Goal: Task Accomplishment & Management: Complete application form

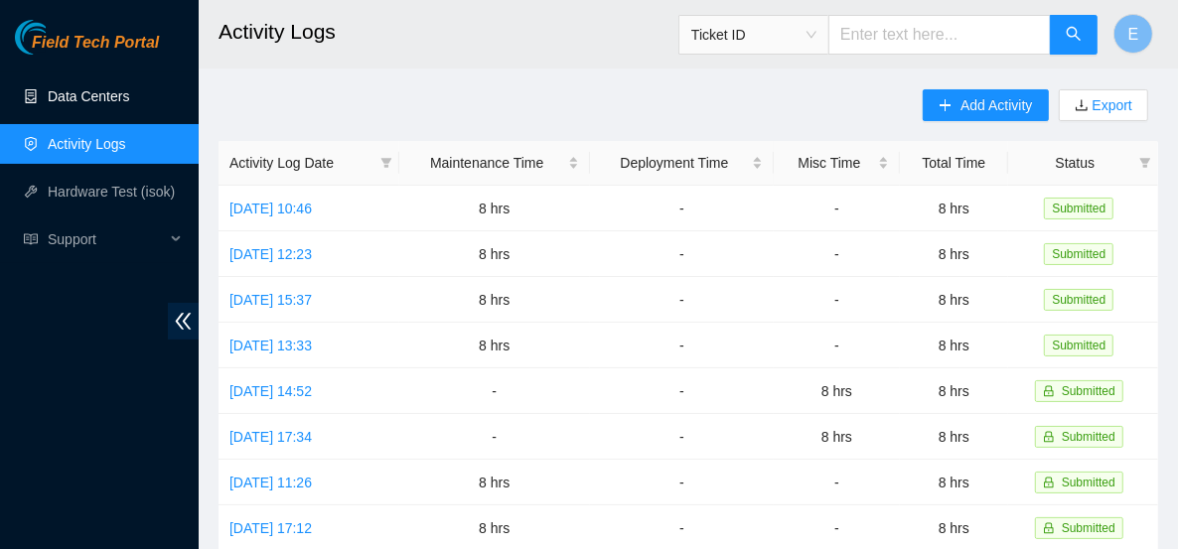
click at [129, 104] on link "Data Centers" at bounding box center [88, 96] width 81 height 16
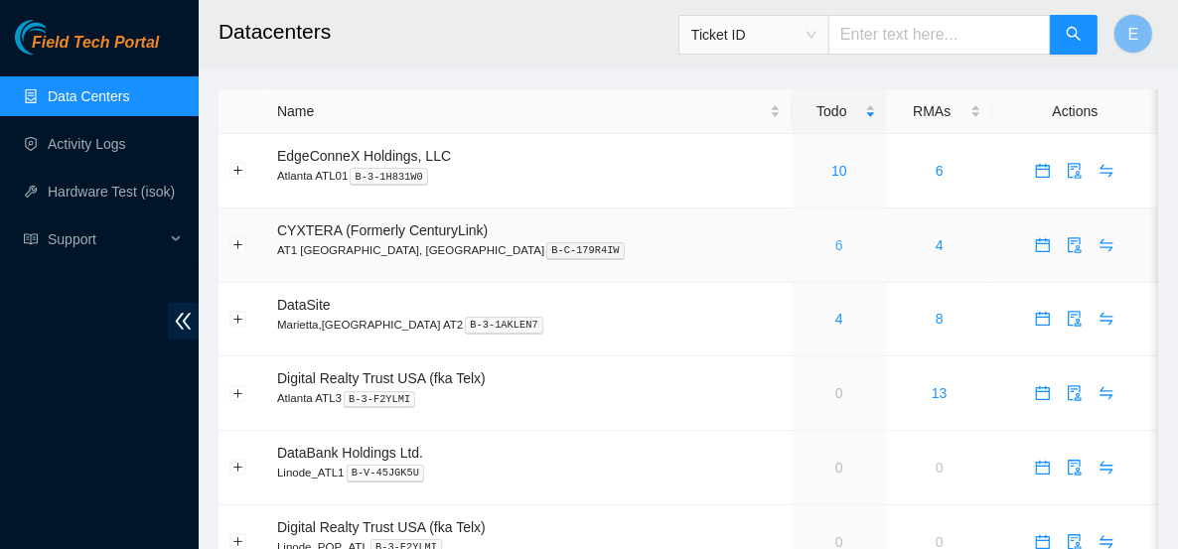
click at [836, 246] on link "6" at bounding box center [840, 245] width 8 height 16
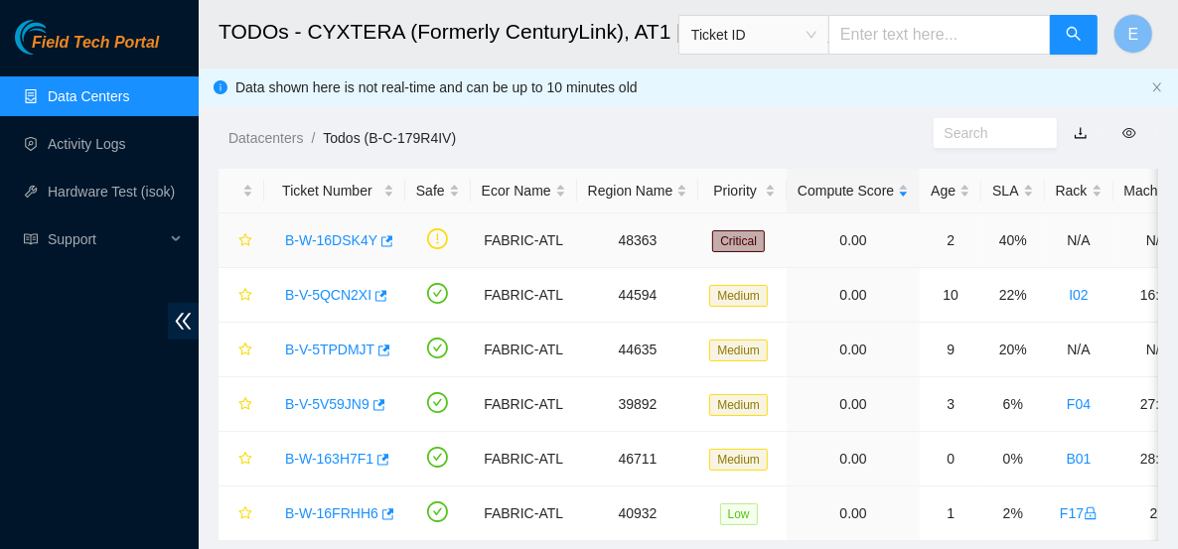
click at [343, 240] on link "B-W-16DSK4Y" at bounding box center [331, 240] width 92 height 16
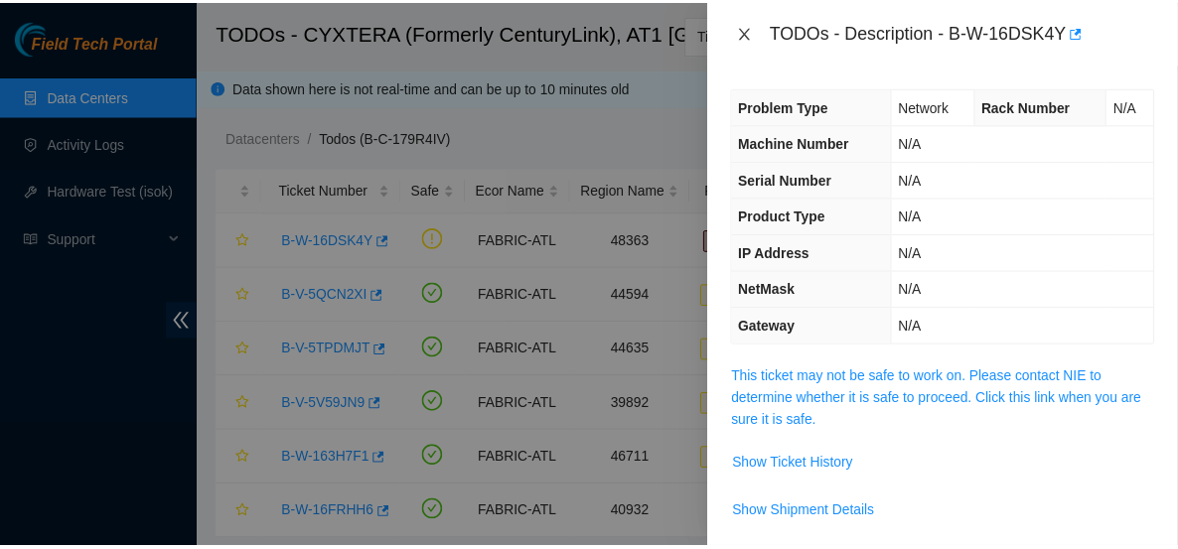
scroll to position [1, 0]
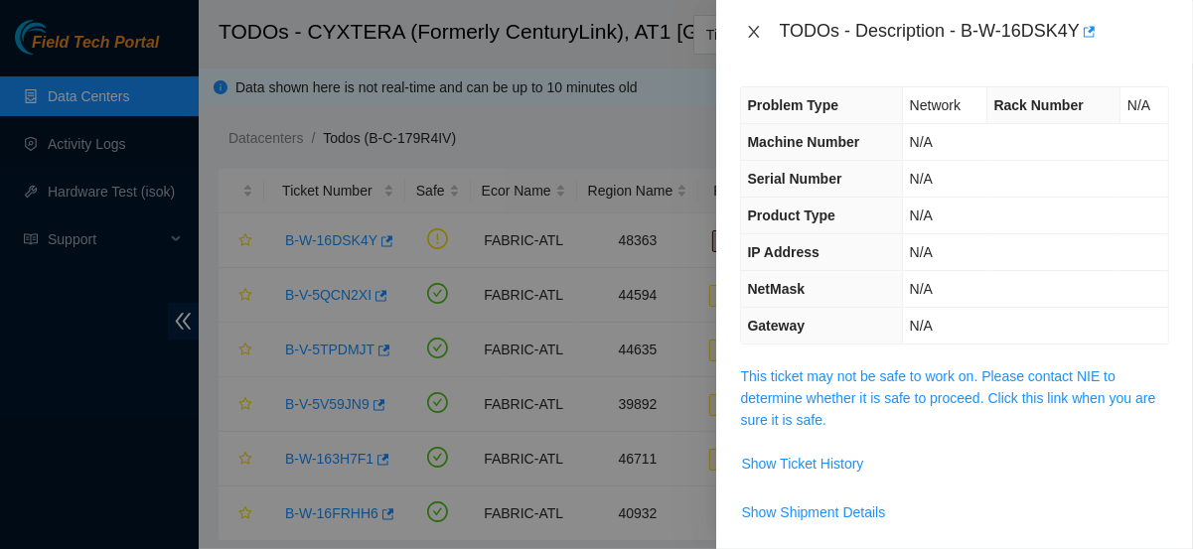
click at [748, 35] on icon "close" at bounding box center [754, 32] width 16 height 16
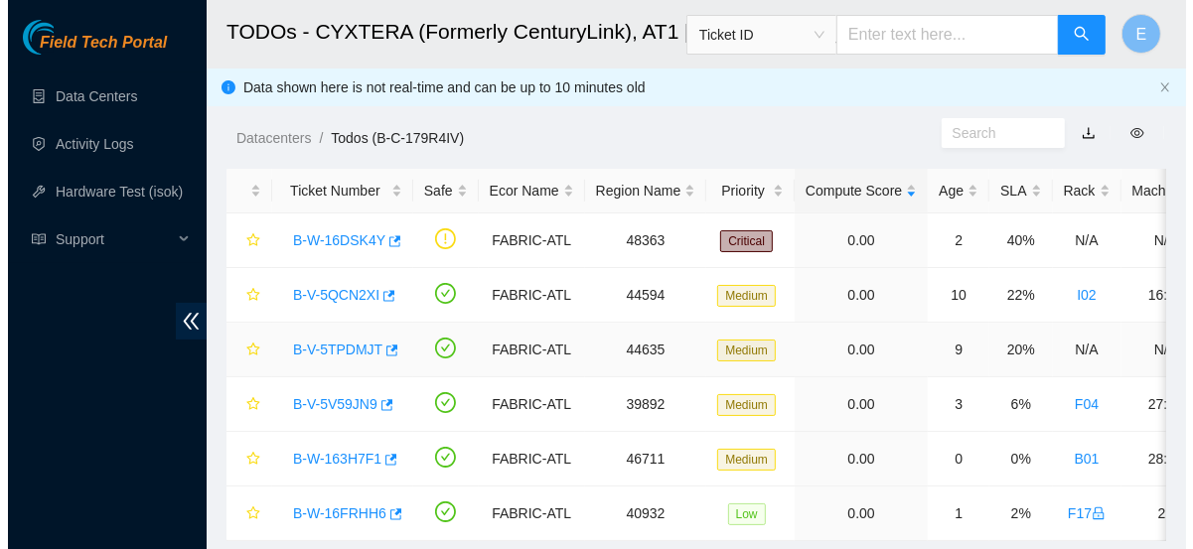
scroll to position [66, 0]
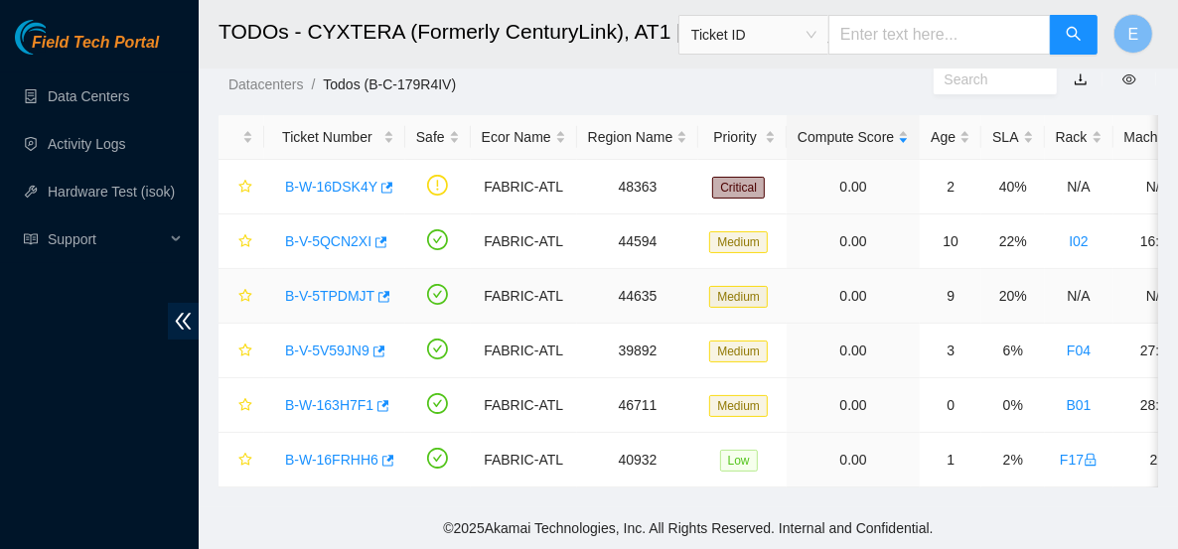
click at [361, 289] on link "B-V-5TPDMJT" at bounding box center [329, 296] width 89 height 16
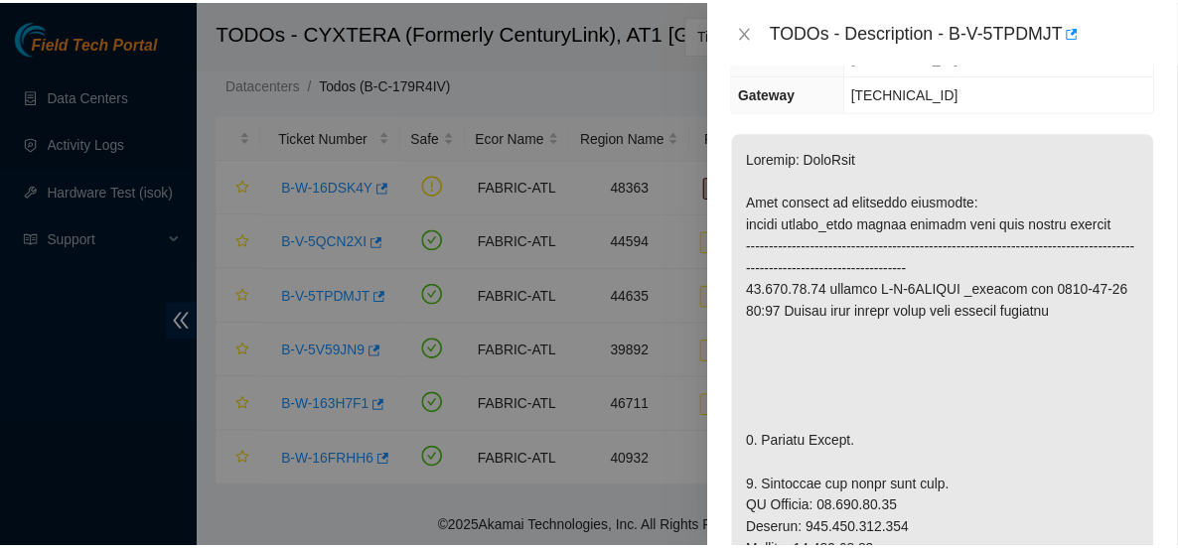
scroll to position [319, 0]
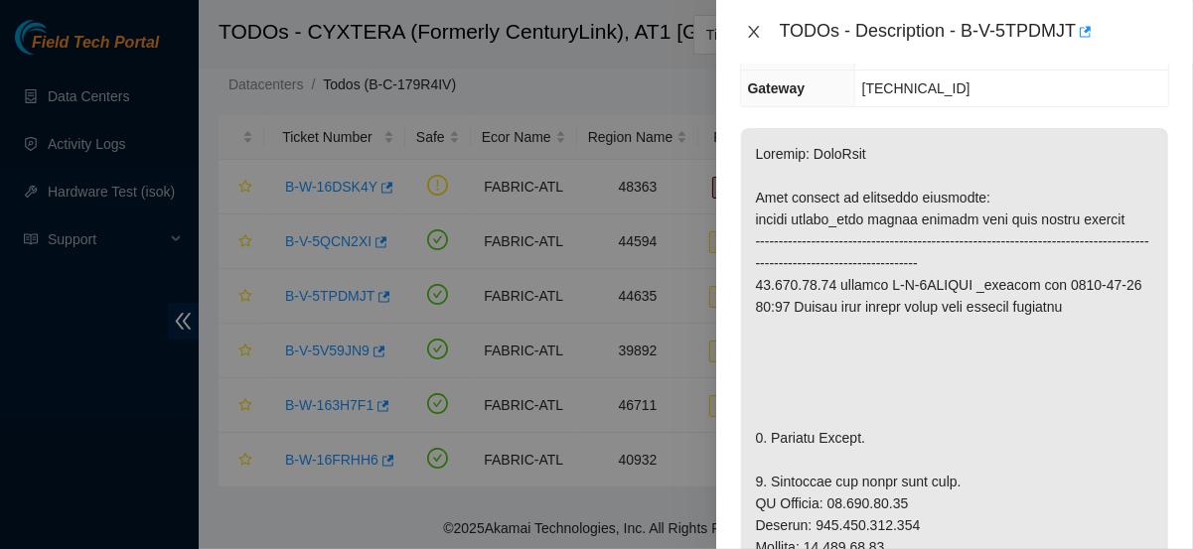
click at [759, 29] on icon "close" at bounding box center [754, 32] width 16 height 16
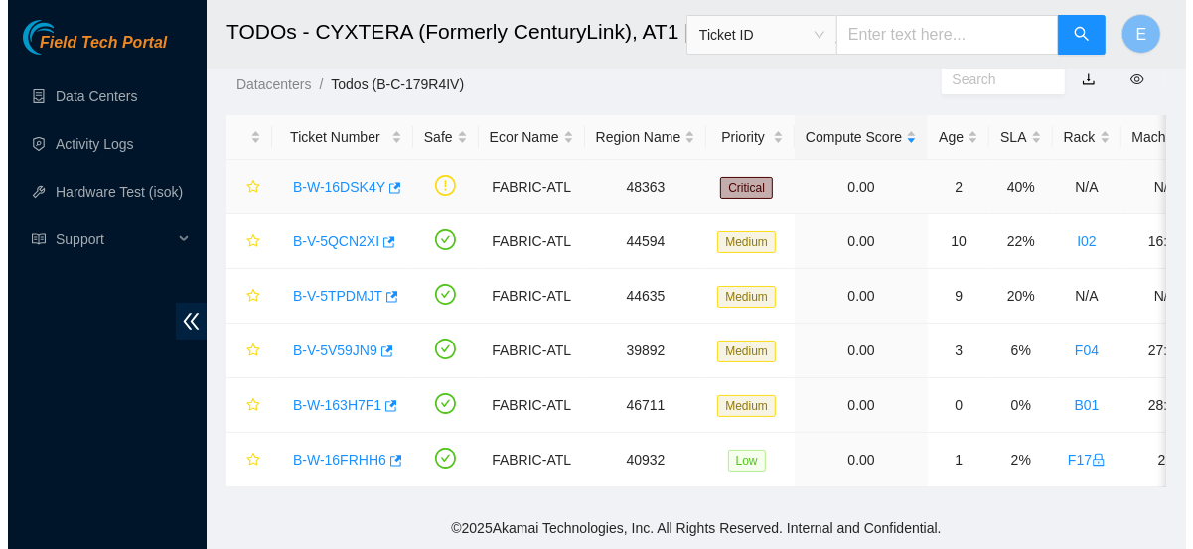
scroll to position [65, 0]
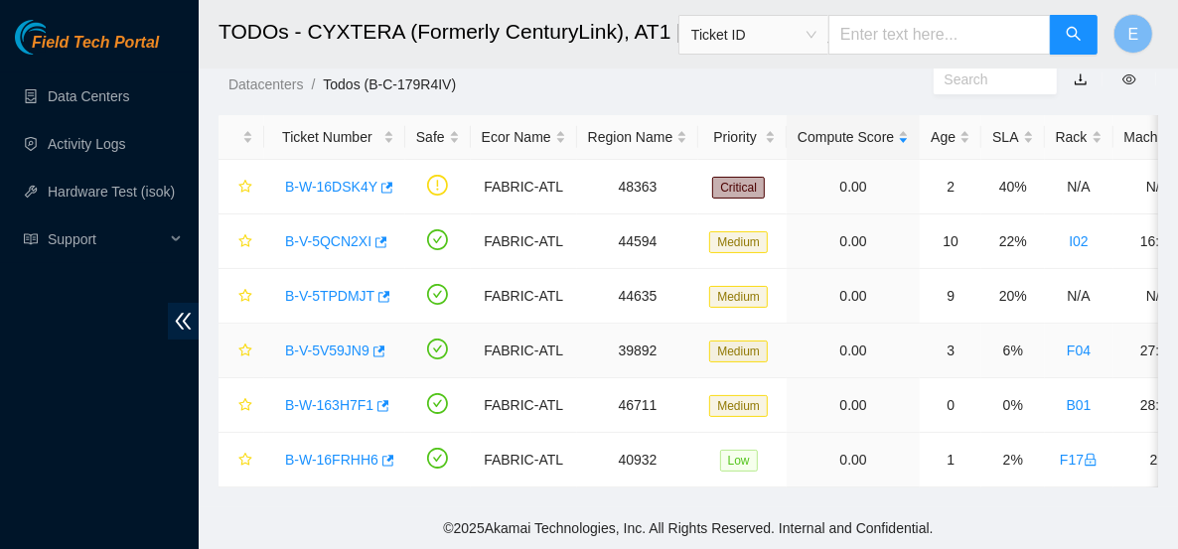
click at [349, 343] on link "B-V-5V59JN9" at bounding box center [327, 351] width 84 height 16
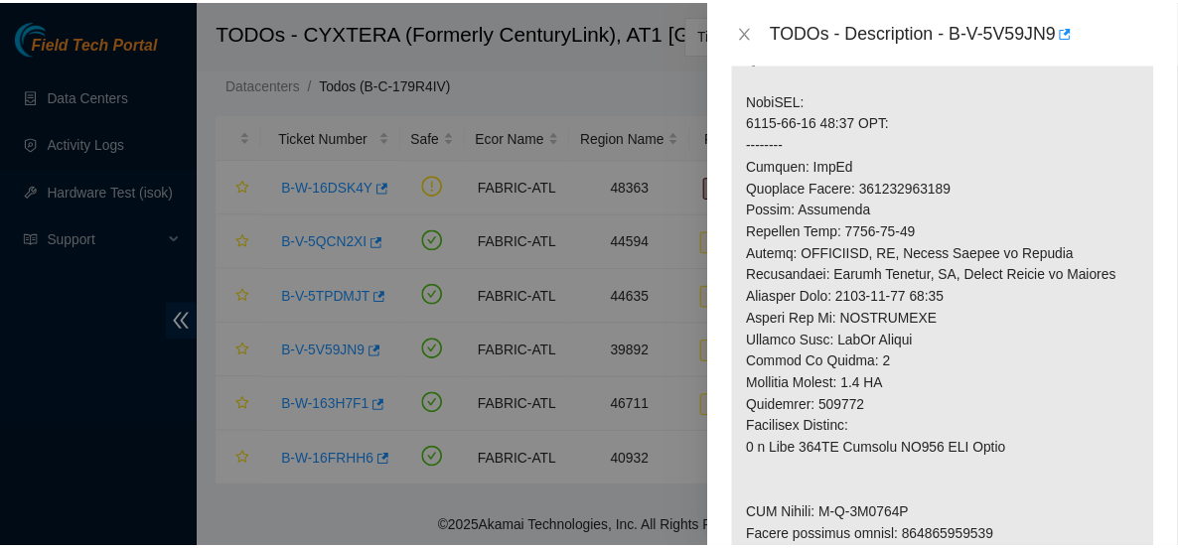
scroll to position [919, 0]
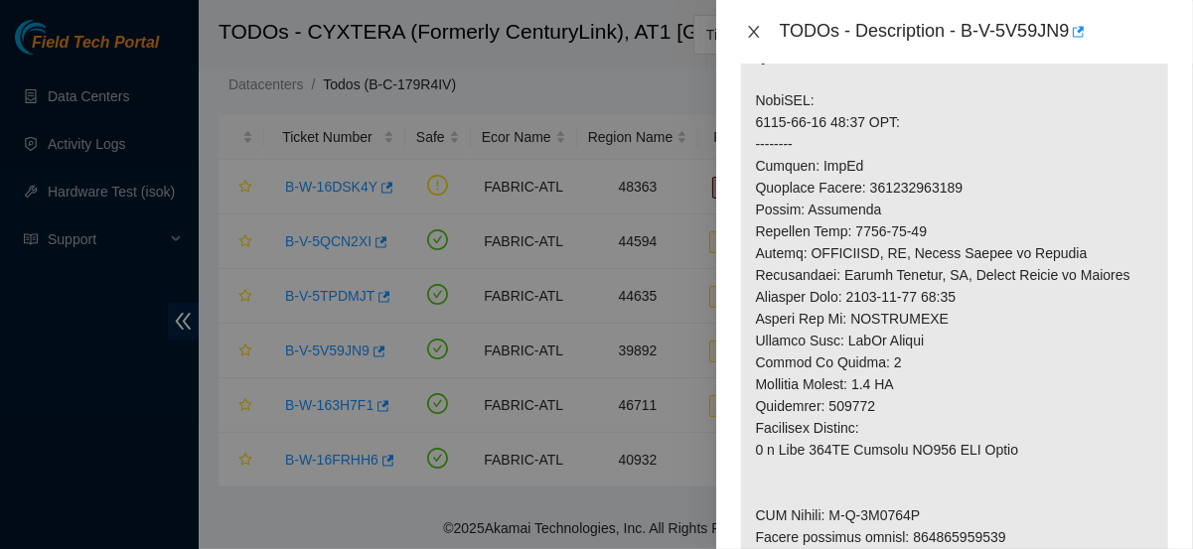
click at [751, 31] on icon "close" at bounding box center [754, 32] width 16 height 16
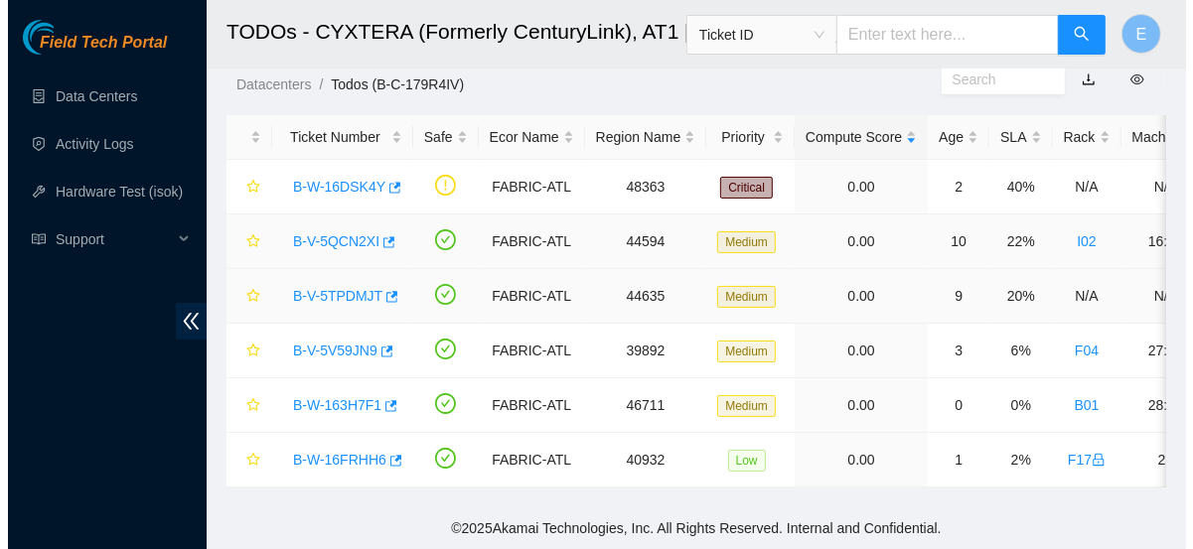
scroll to position [758, 0]
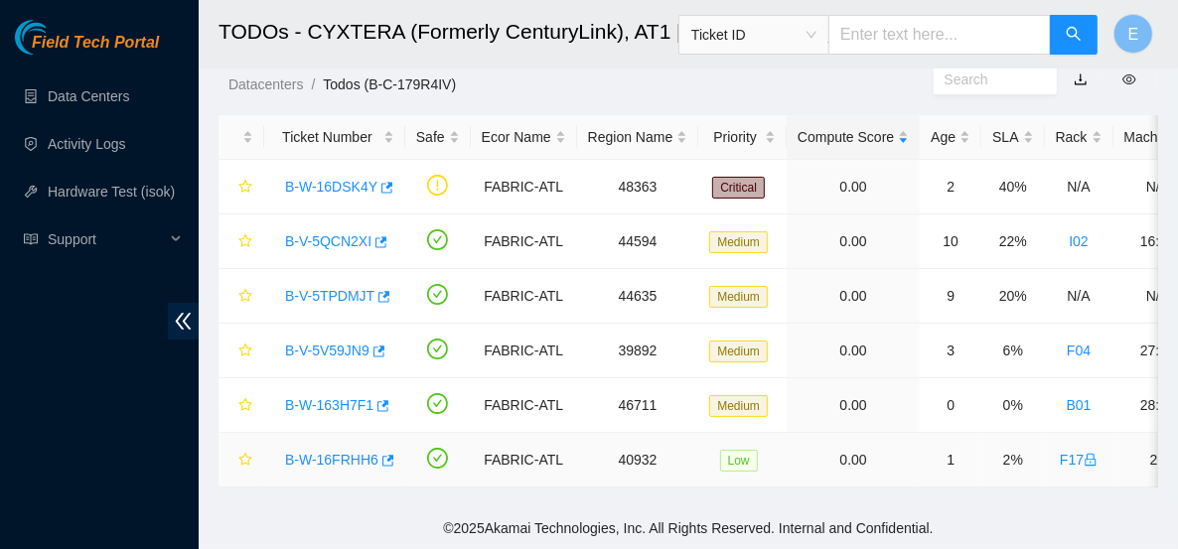
click at [351, 452] on link "B-W-16FRHH6" at bounding box center [331, 460] width 93 height 16
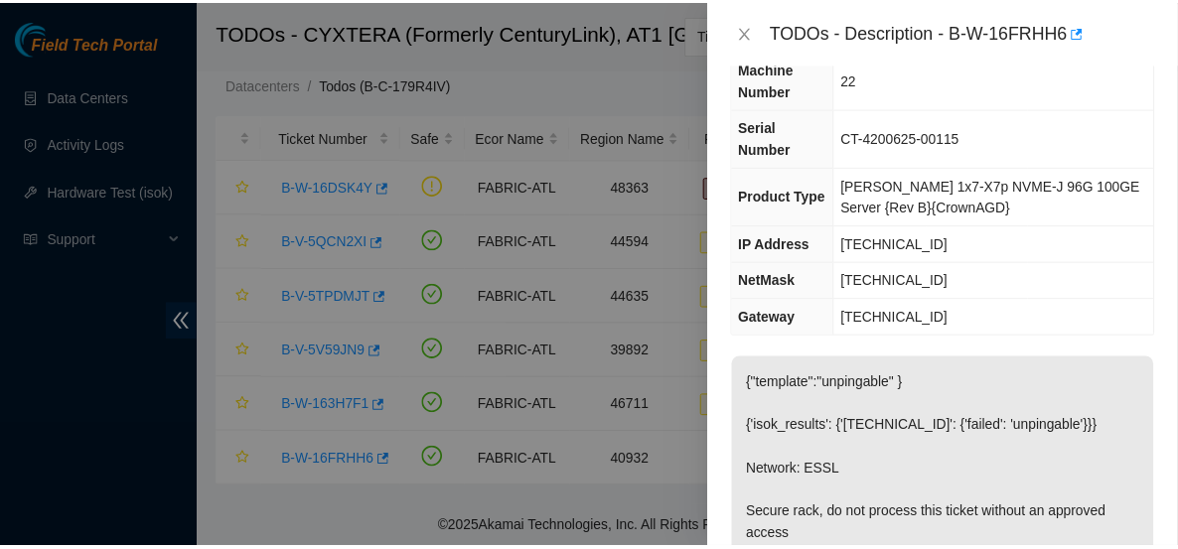
scroll to position [130, 0]
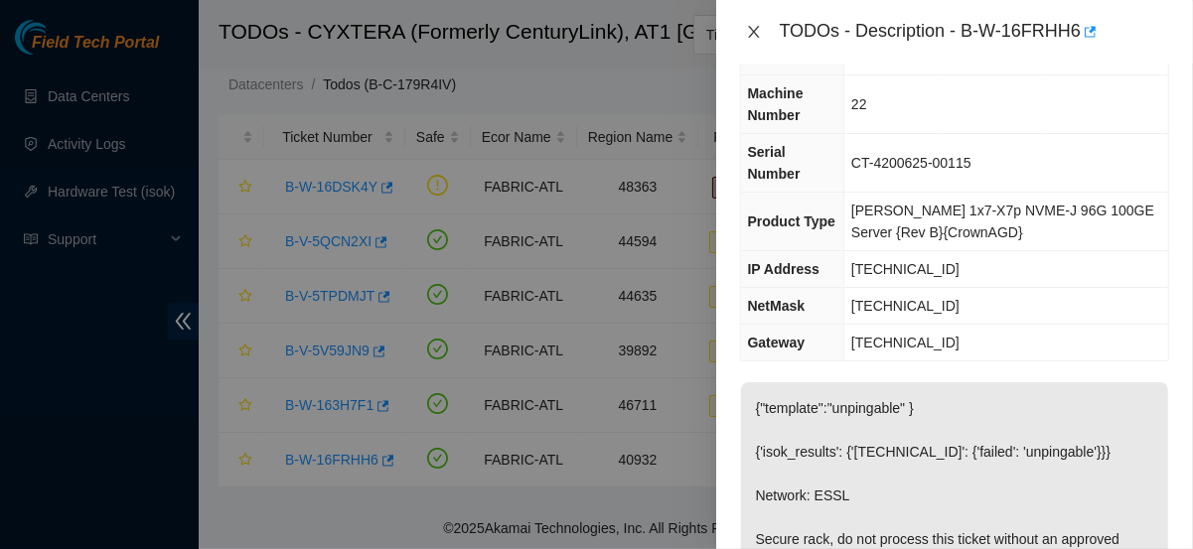
click at [761, 31] on icon "close" at bounding box center [754, 32] width 16 height 16
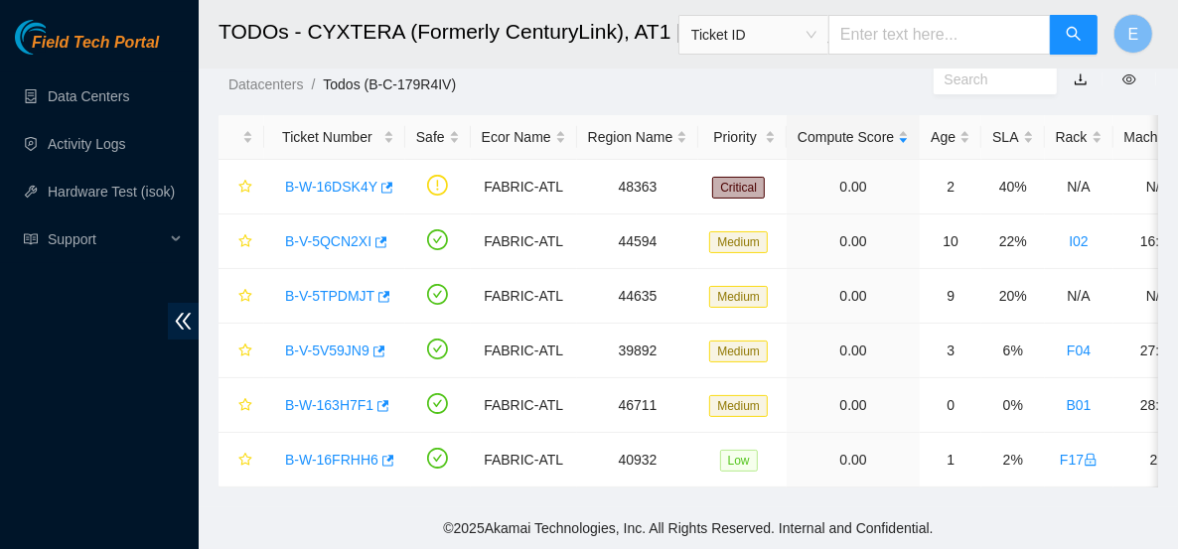
scroll to position [174, 0]
click at [386, 455] on icon "button" at bounding box center [389, 460] width 12 height 11
click at [115, 98] on link "Data Centers" at bounding box center [88, 96] width 81 height 16
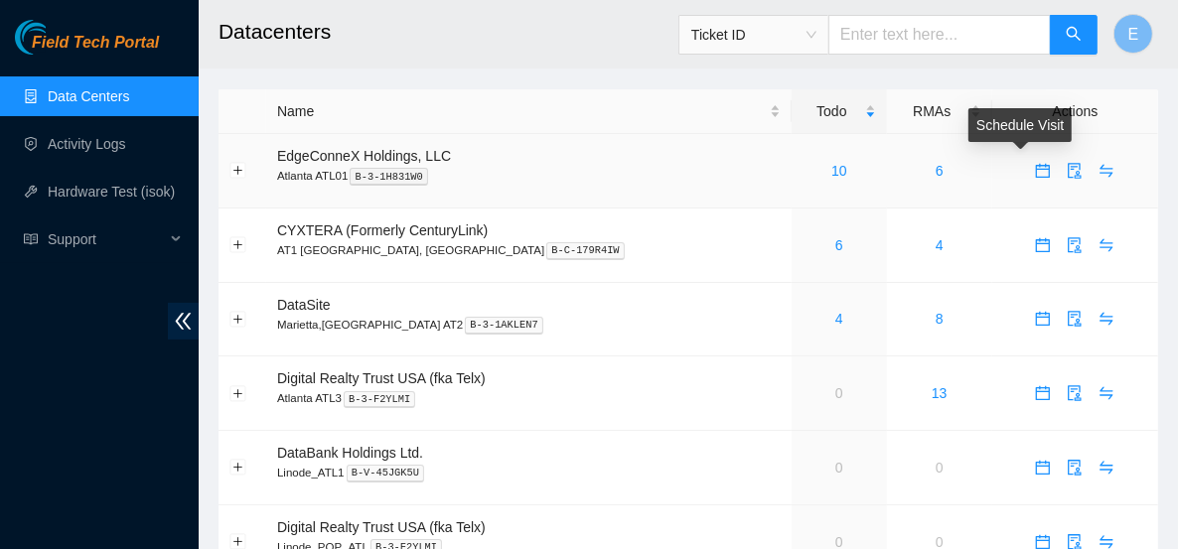
click at [1035, 175] on icon "calendar" at bounding box center [1043, 171] width 16 height 16
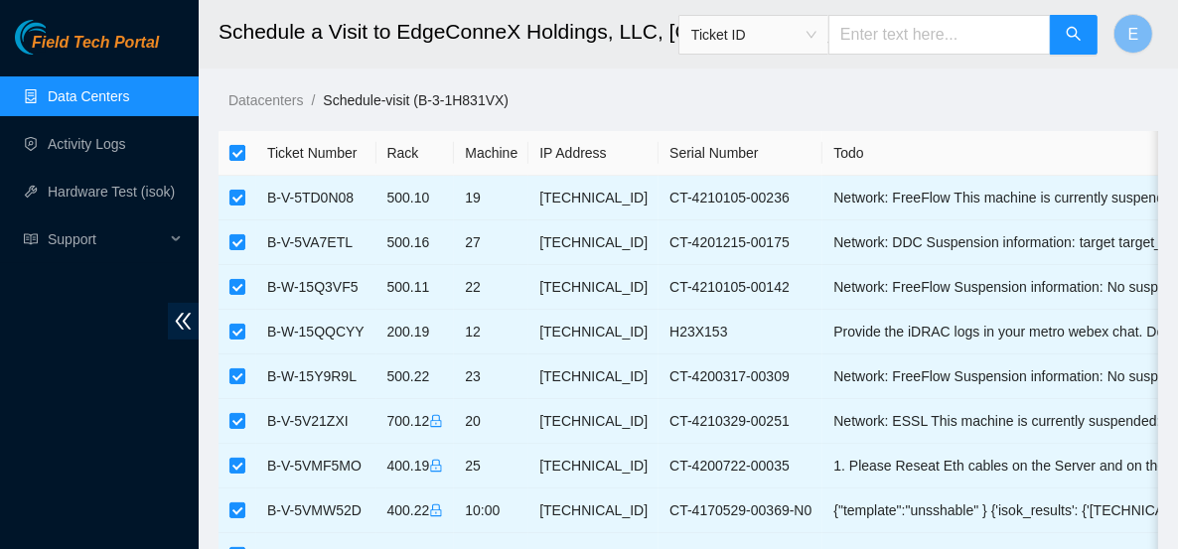
click at [238, 153] on input "checkbox" at bounding box center [238, 153] width 16 height 16
checkbox input "false"
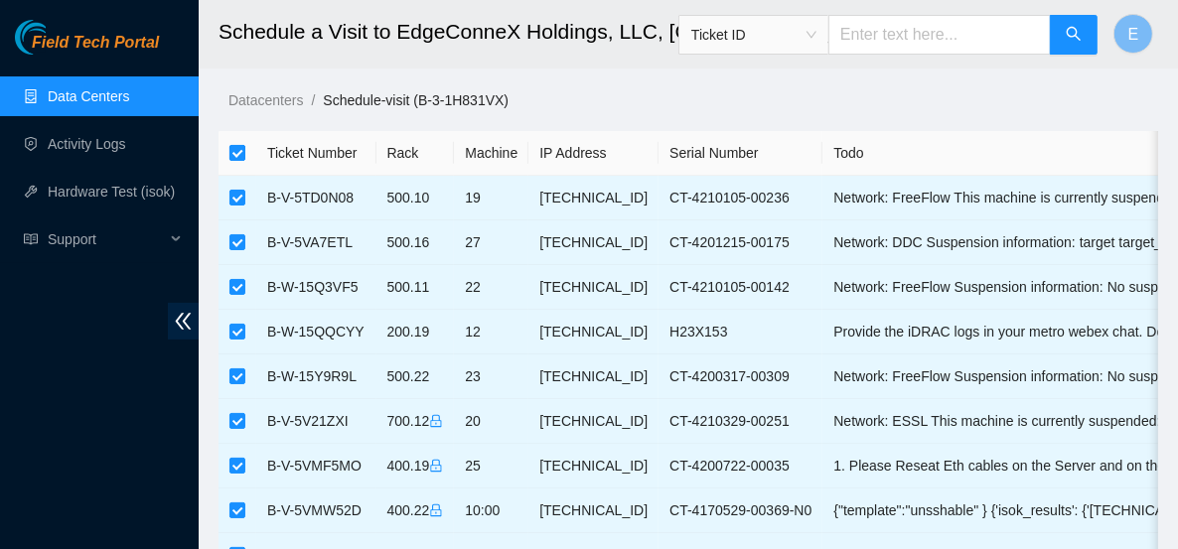
checkbox input "false"
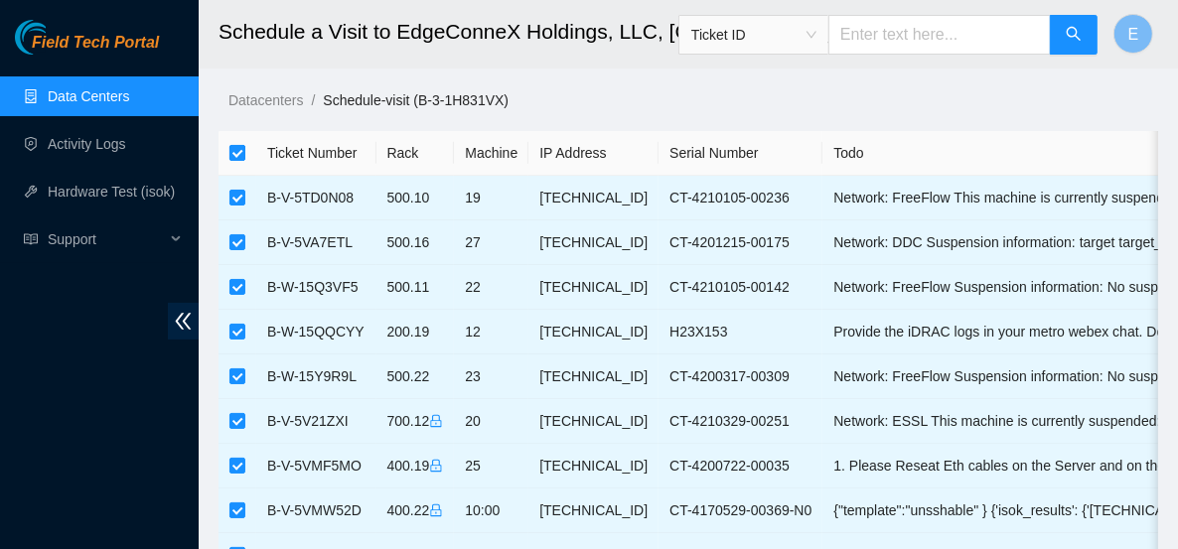
checkbox input "false"
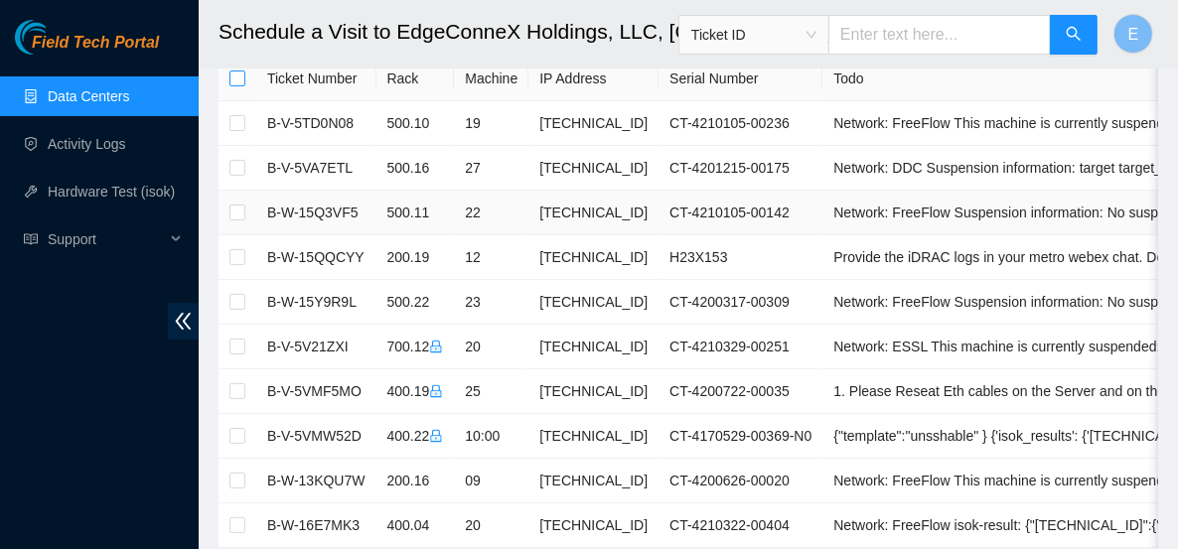
scroll to position [82, 0]
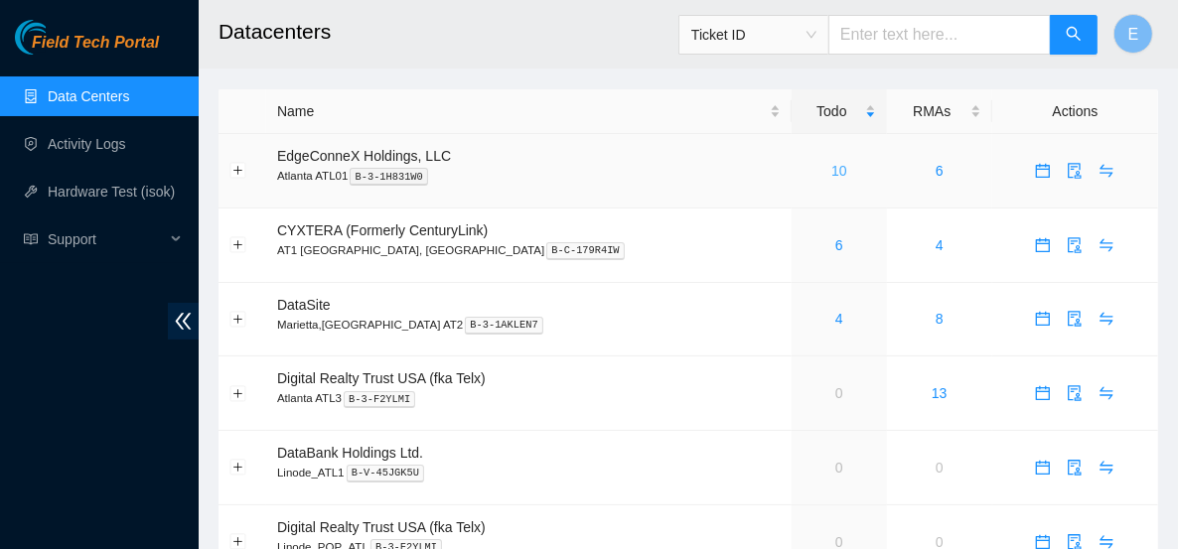
click at [832, 173] on link "10" at bounding box center [840, 171] width 16 height 16
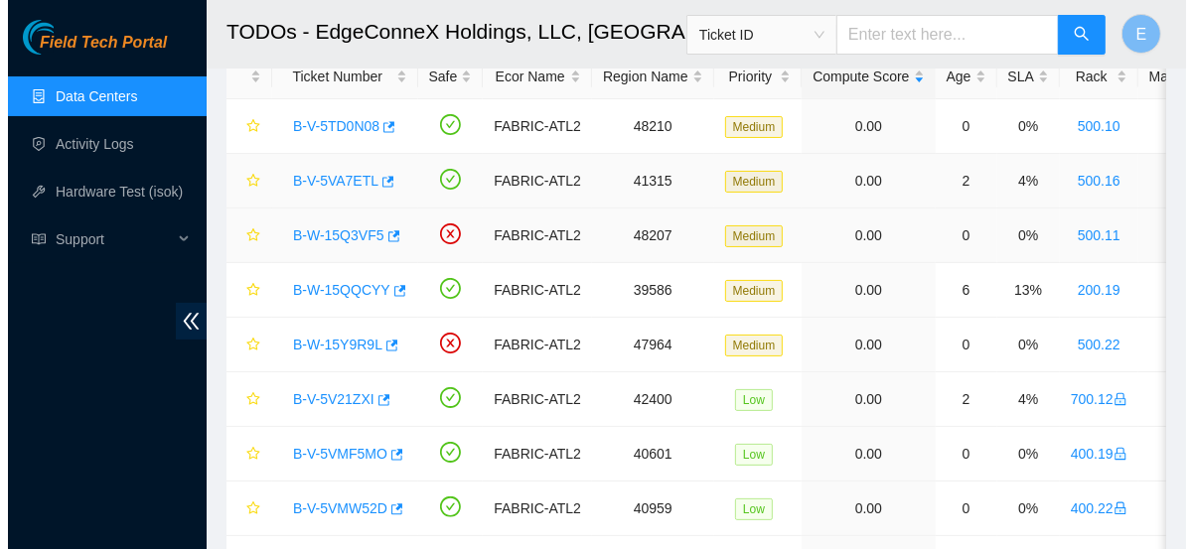
scroll to position [116, 0]
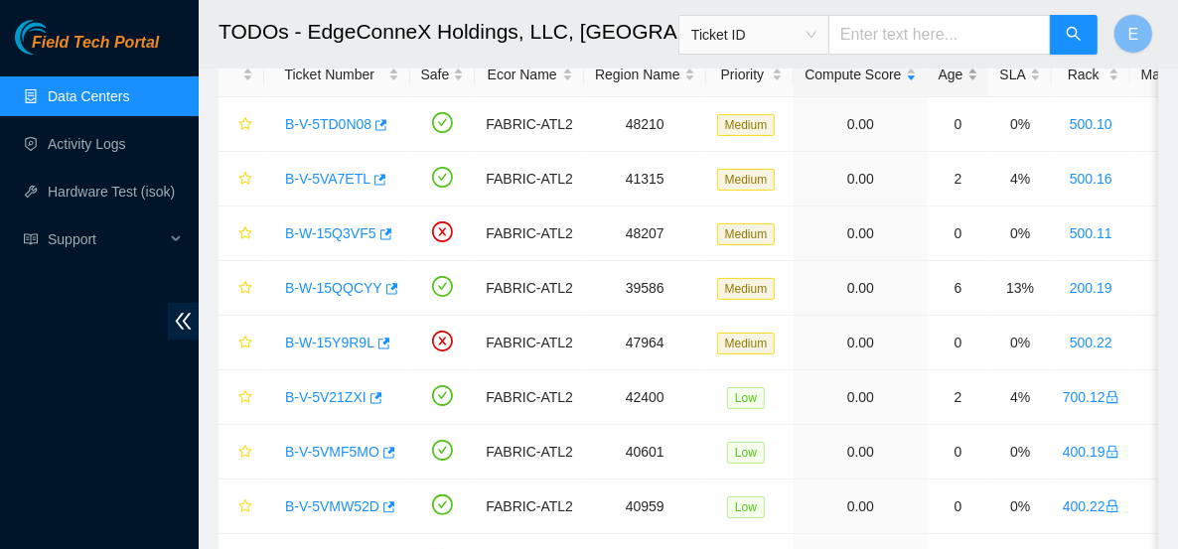
click at [947, 77] on div "Age" at bounding box center [959, 75] width 40 height 22
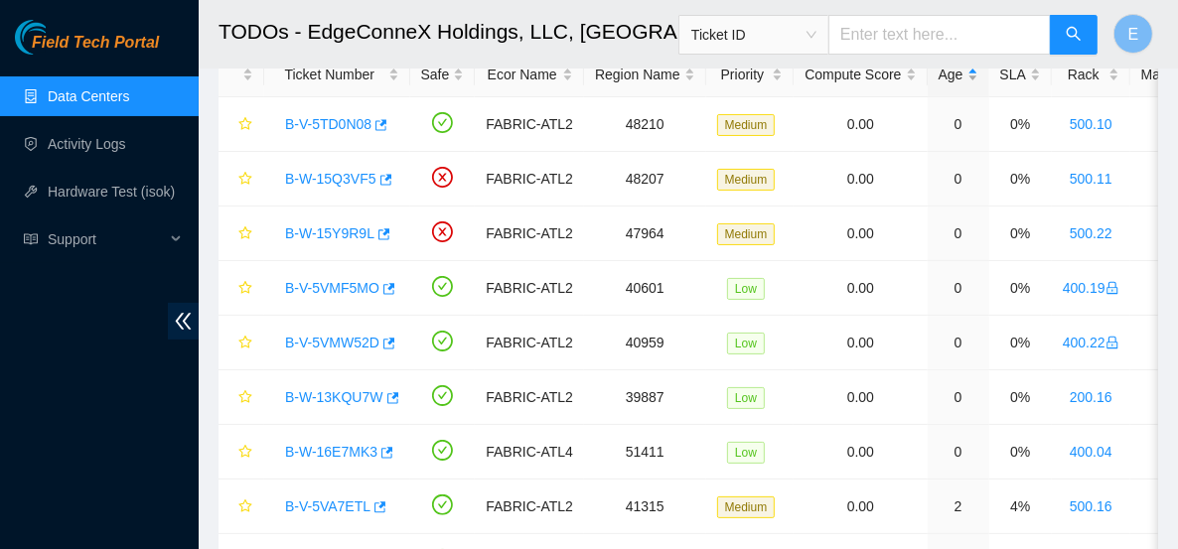
click at [947, 77] on div "Age" at bounding box center [959, 75] width 40 height 22
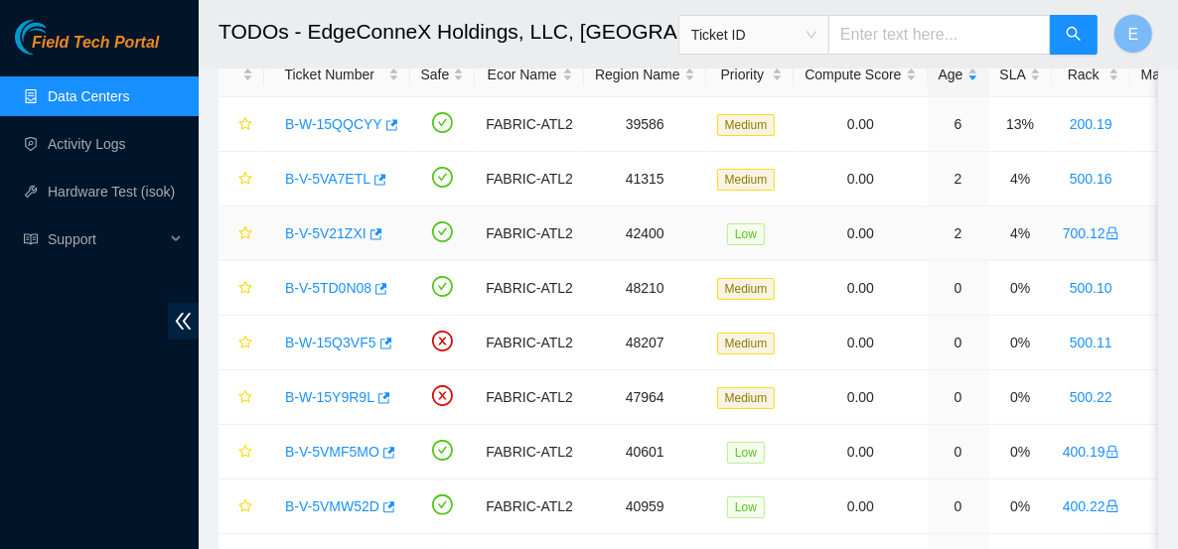
click at [339, 231] on link "B-V-5V21ZXI" at bounding box center [325, 234] width 81 height 16
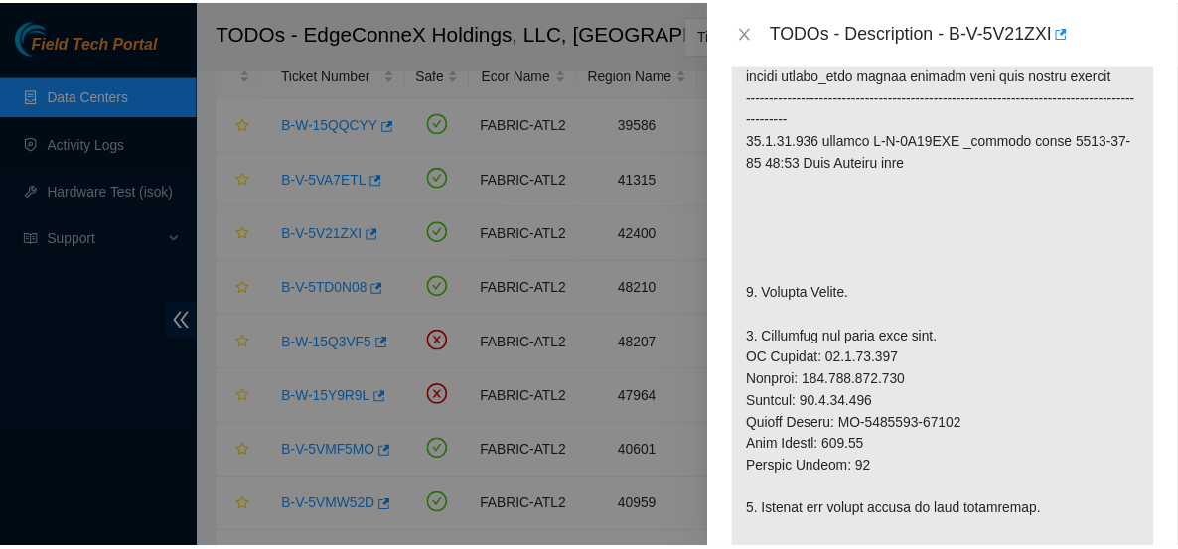
scroll to position [530, 0]
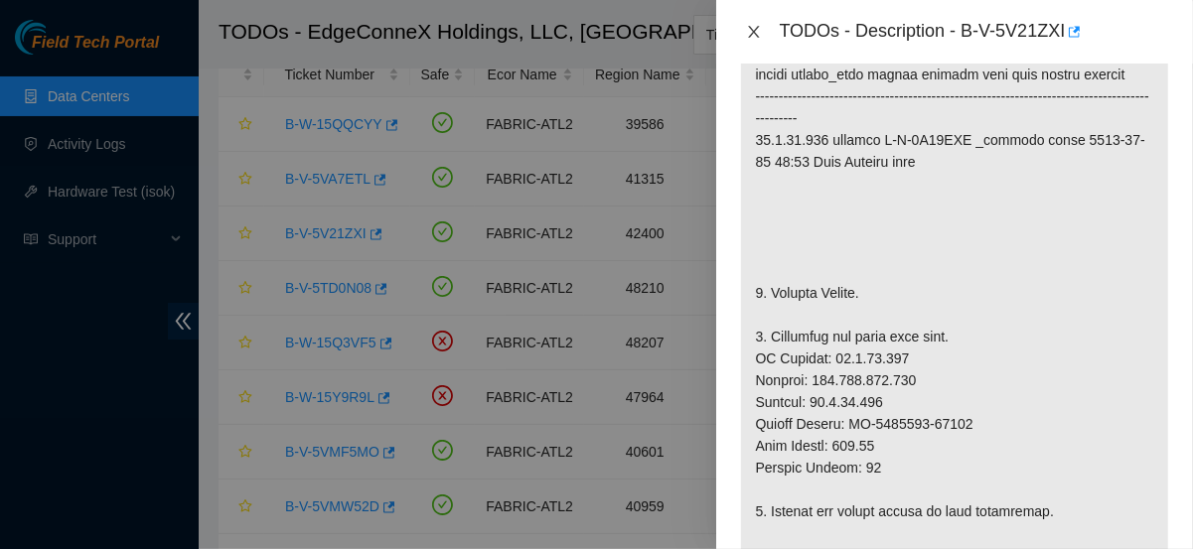
click at [754, 30] on icon "close" at bounding box center [754, 32] width 16 height 16
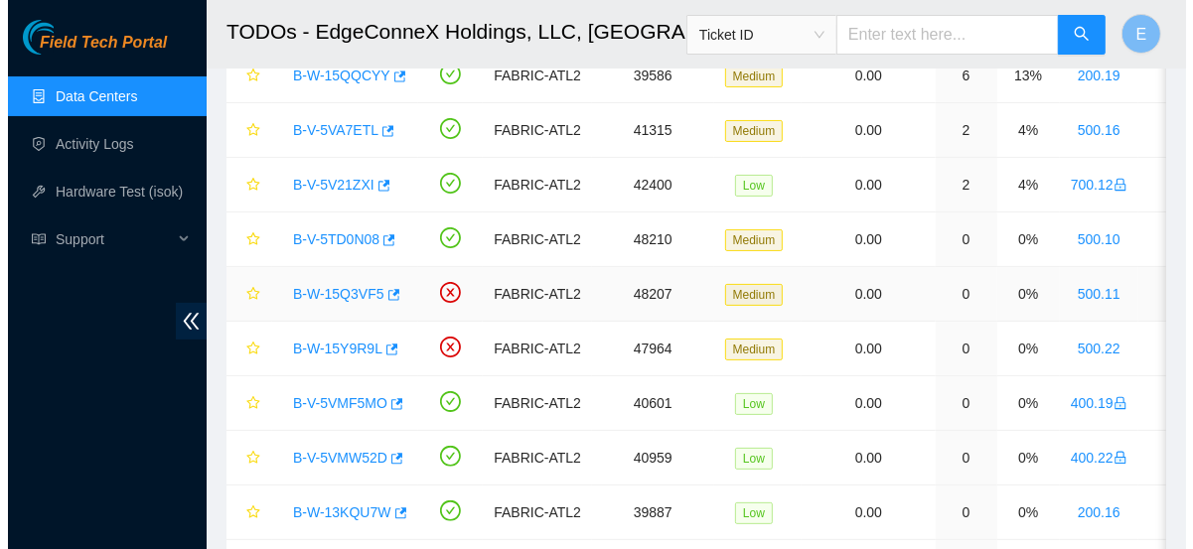
scroll to position [170, 0]
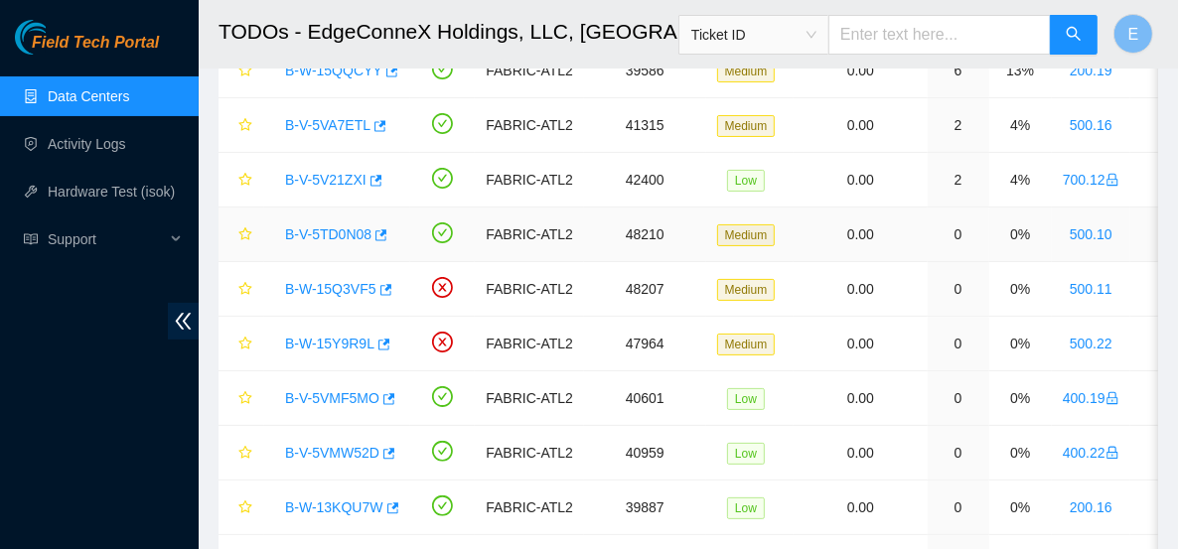
click at [354, 234] on link "B-V-5TD0N08" at bounding box center [328, 235] width 86 height 16
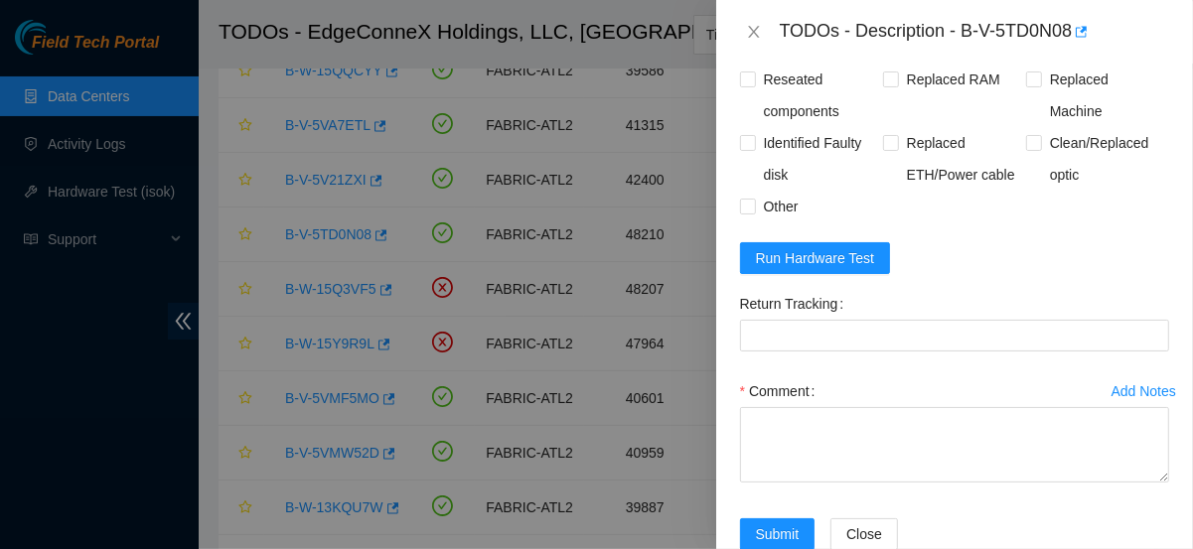
scroll to position [1747, 0]
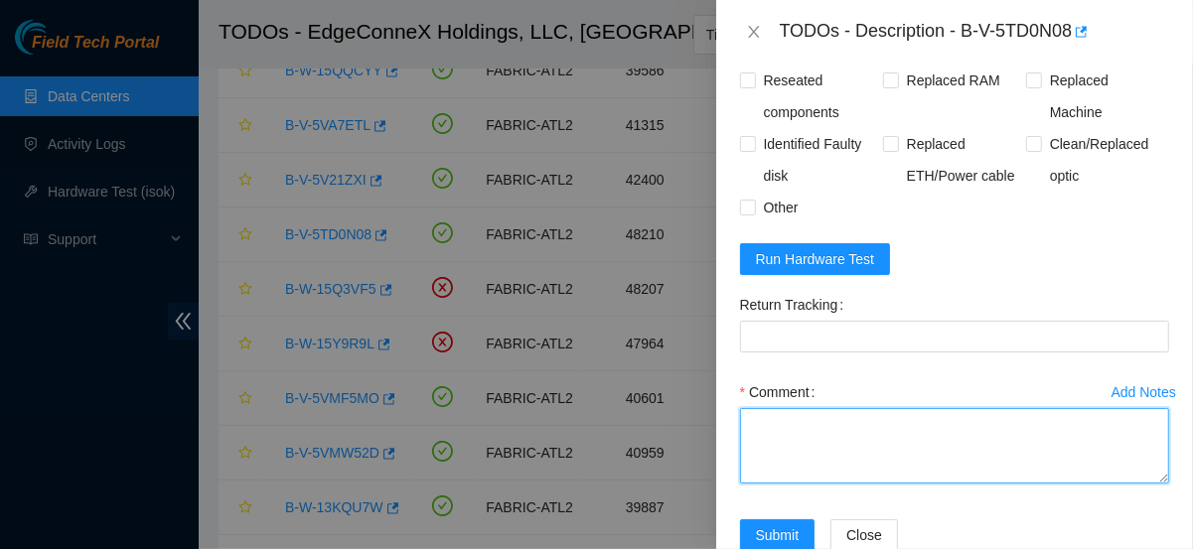
click at [834, 408] on textarea "Comment" at bounding box center [954, 446] width 429 height 76
paste textarea "Powered down server Replaced disk sn: With new disk sn: Rebooted Rescued and co…"
click at [857, 408] on textarea "Powered down server Replaced disk sn: With new disk sn: Rebooted Rescued and co…" at bounding box center [954, 446] width 429 height 76
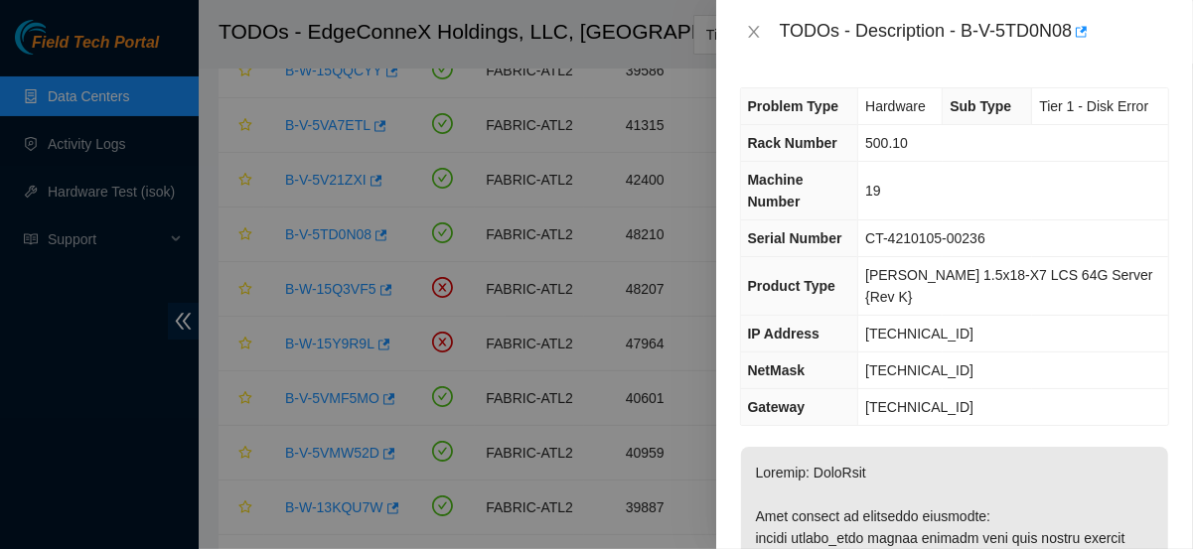
scroll to position [371, 0]
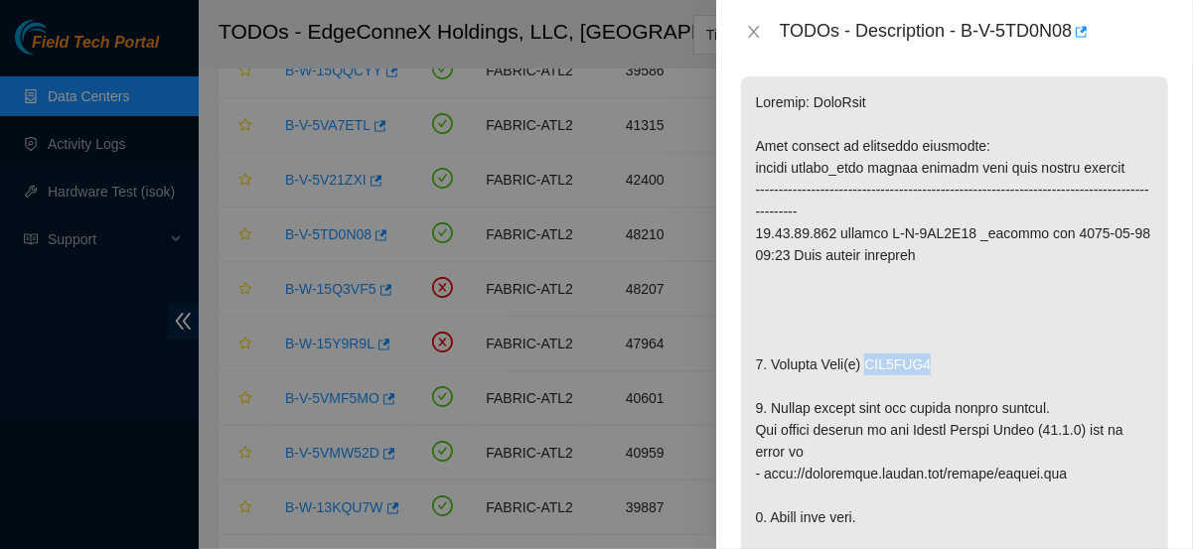
drag, startPoint x: 870, startPoint y: 313, endPoint x: 929, endPoint y: 314, distance: 58.6
copy p "WJG1XLT1"
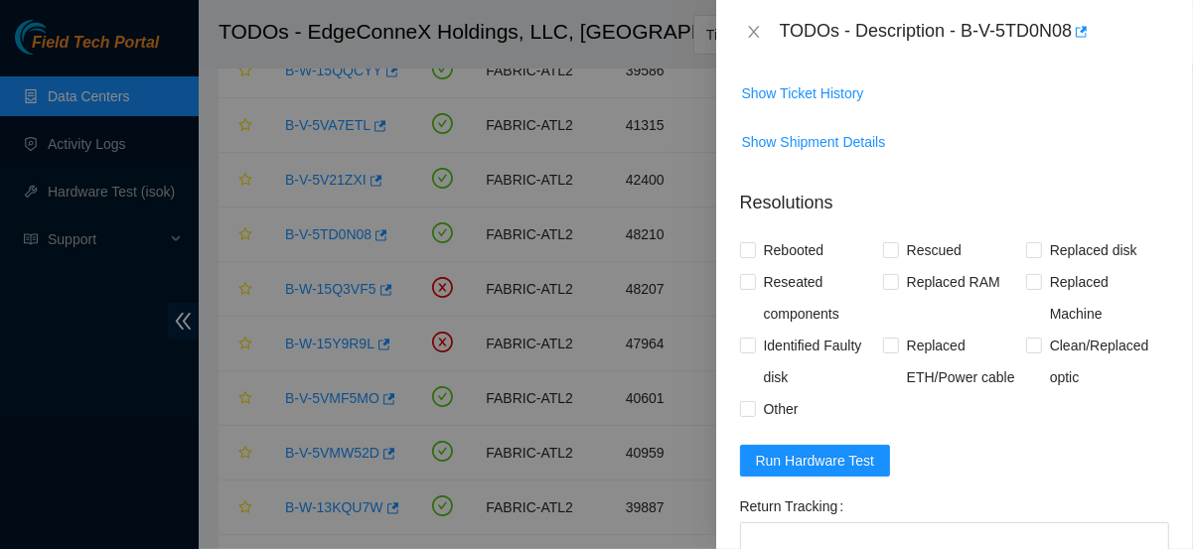
scroll to position [1748, 0]
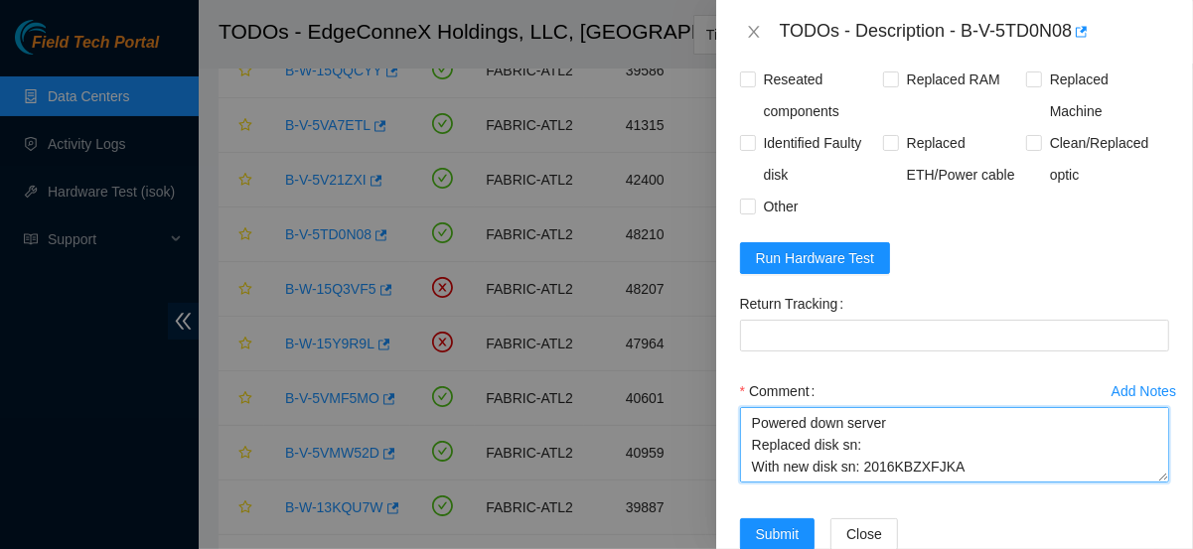
click at [879, 407] on textarea "Powered down server Replaced disk sn: With new disk sn: 2016KBZXFJKA Rebooted R…" at bounding box center [954, 445] width 429 height 76
paste textarea "WJG1XLT1"
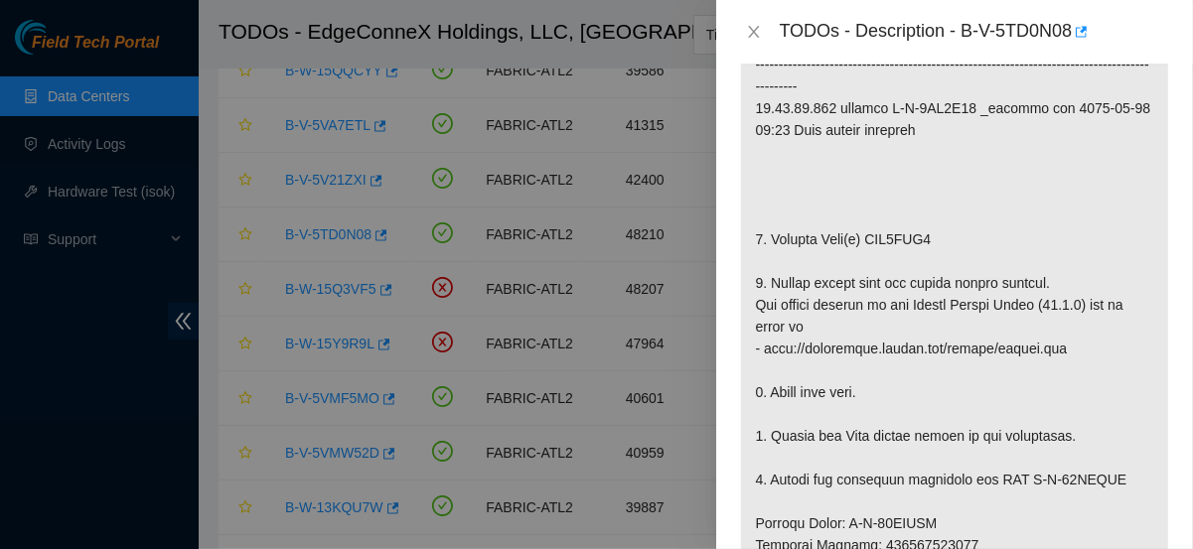
scroll to position [504, 0]
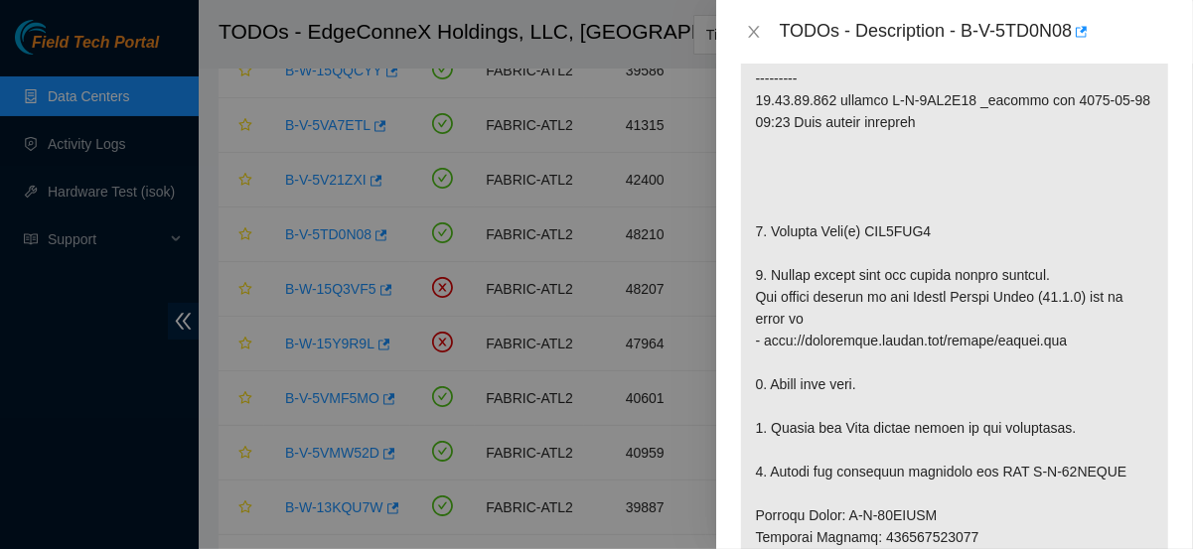
type textarea "Powered down server Replaced disk sn: WJG1XLT1 With new disk sn: 2016KBZXFJKA R…"
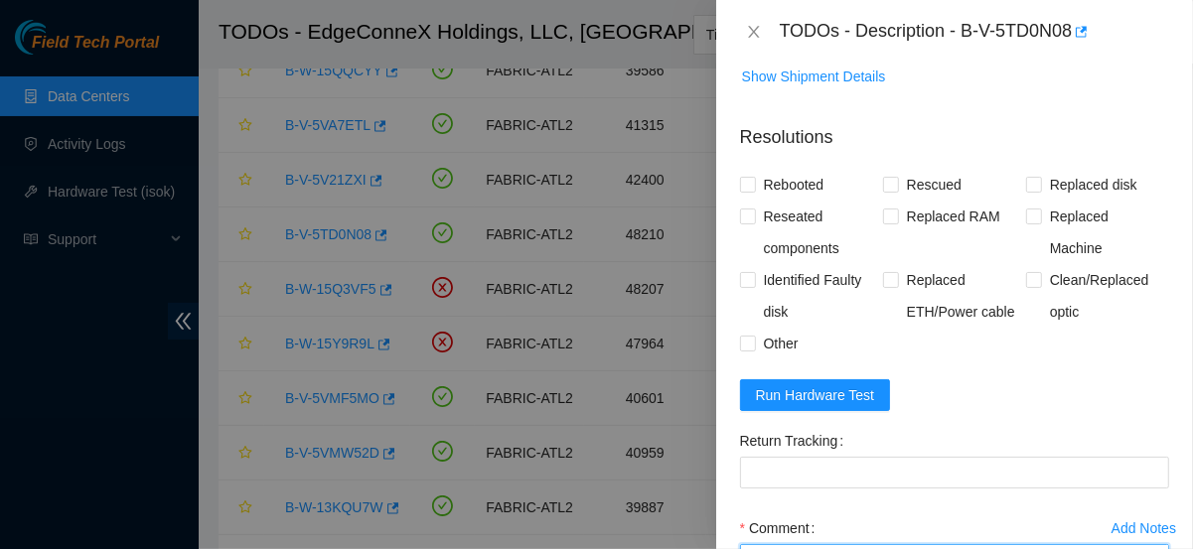
scroll to position [1613, 0]
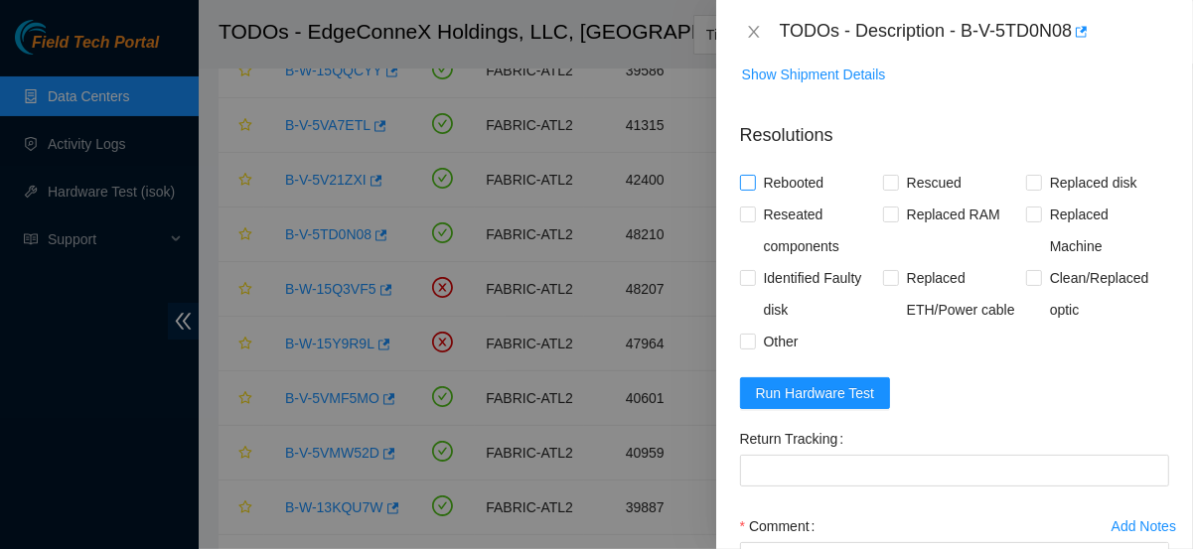
click at [806, 167] on span "Rebooted" at bounding box center [794, 183] width 77 height 32
click at [754, 175] on input "Rebooted" at bounding box center [747, 182] width 14 height 14
checkbox input "true"
click at [884, 175] on input "Rescued" at bounding box center [890, 182] width 14 height 14
checkbox input "true"
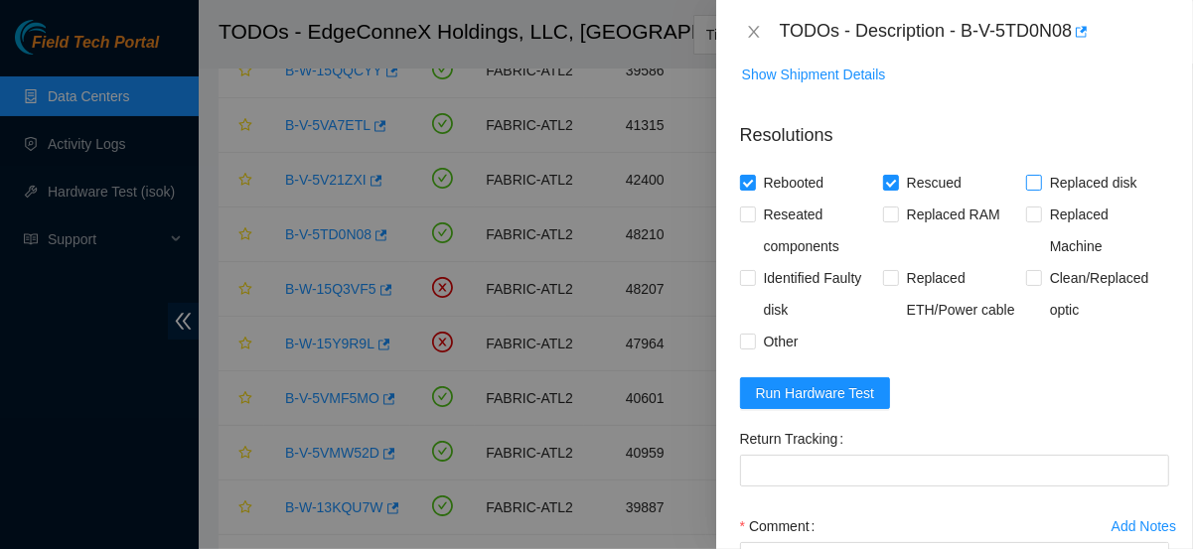
click at [1026, 175] on input "Replaced disk" at bounding box center [1033, 182] width 14 height 14
checkbox input "true"
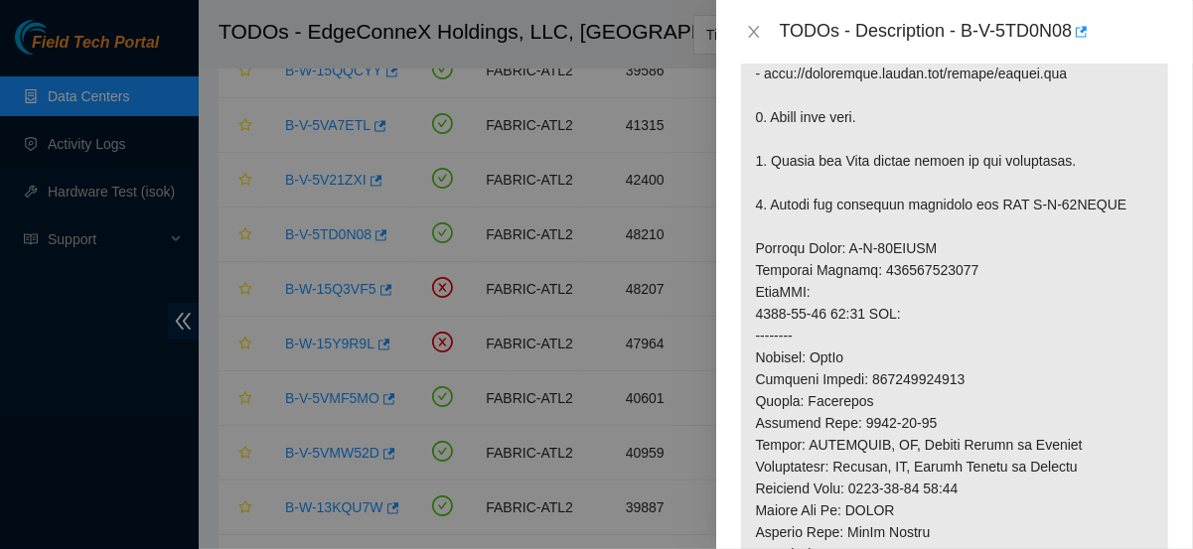
scroll to position [997, 0]
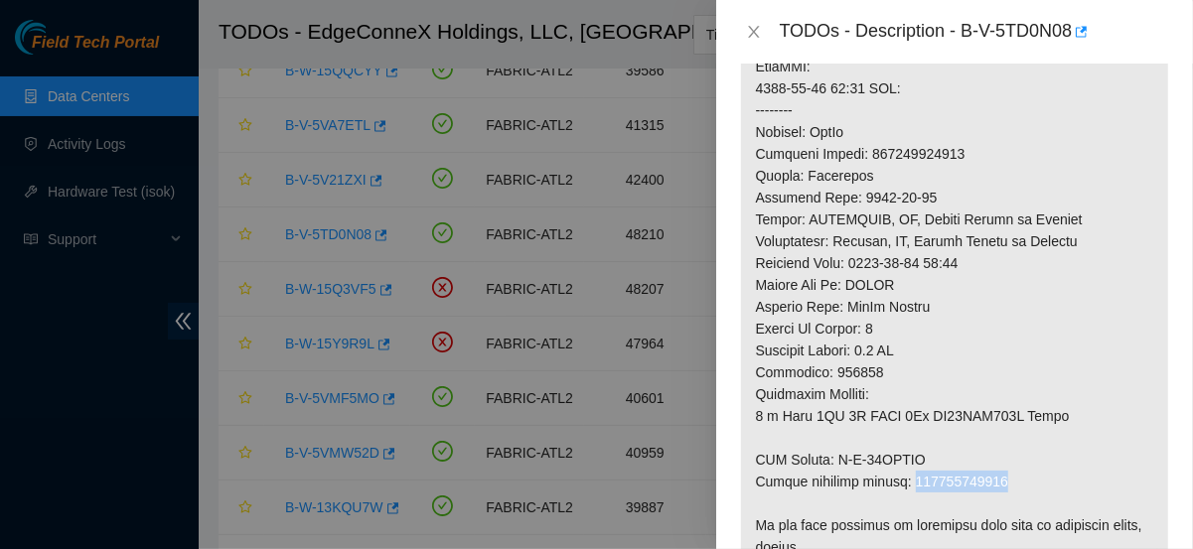
drag, startPoint x: 1004, startPoint y: 441, endPoint x: 907, endPoint y: 428, distance: 97.2
click at [907, 428] on p at bounding box center [954, 23] width 427 height 1145
copy p "463470055330"
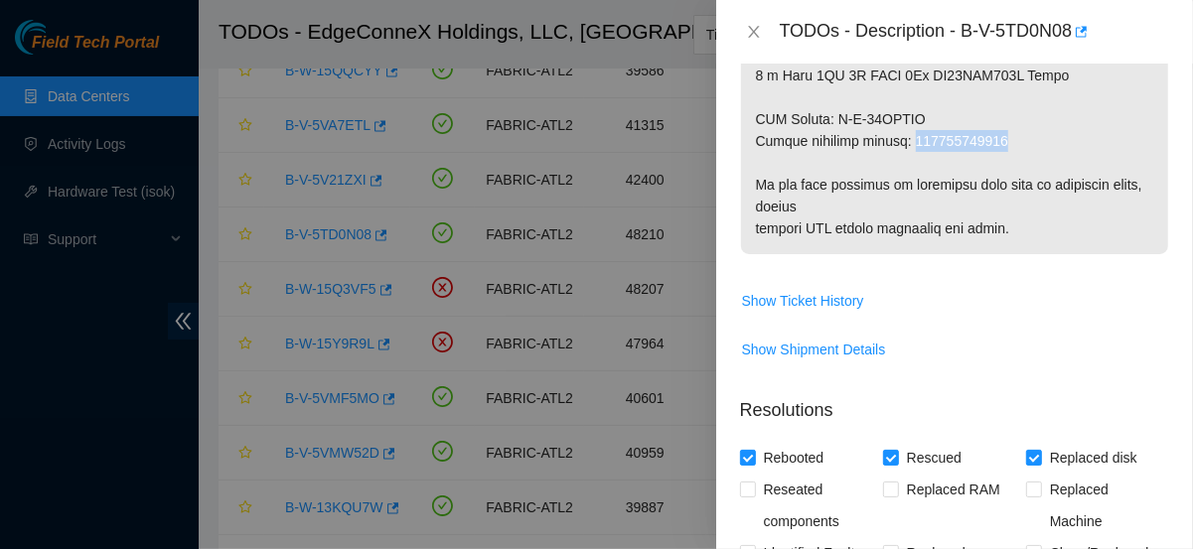
scroll to position [1601, 0]
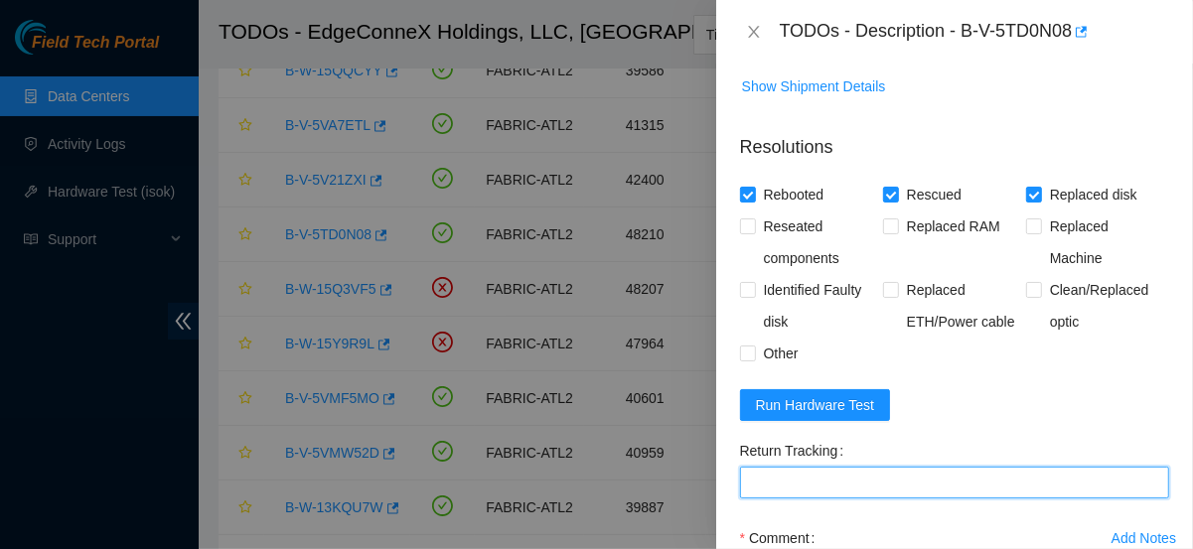
click at [817, 467] on Tracking "Return Tracking" at bounding box center [954, 483] width 429 height 32
paste Tracking "463470055330"
type Tracking "463470055330"
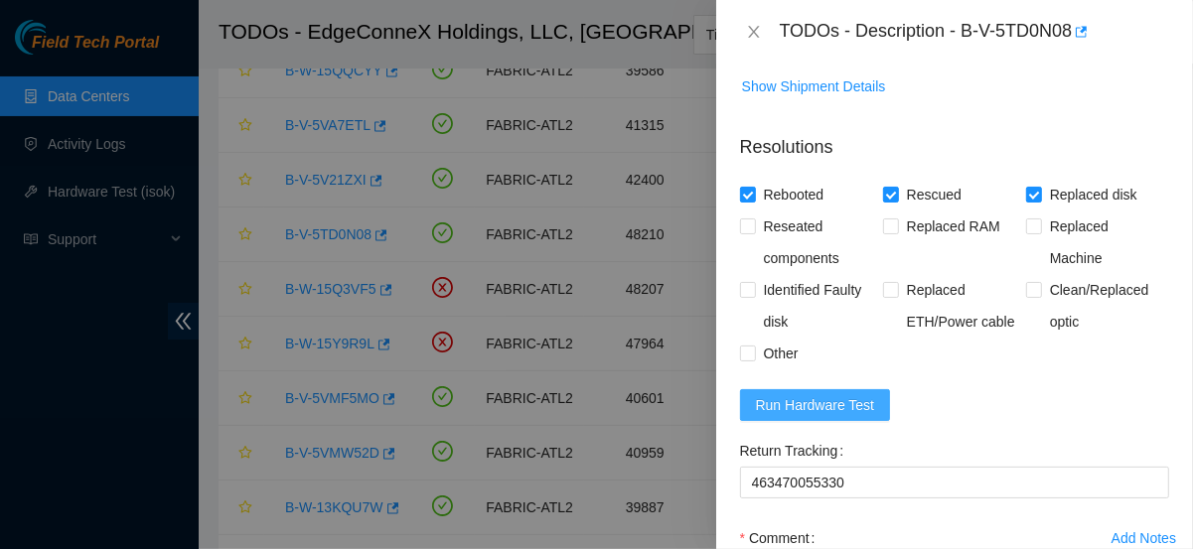
click at [791, 394] on span "Run Hardware Test" at bounding box center [815, 405] width 119 height 22
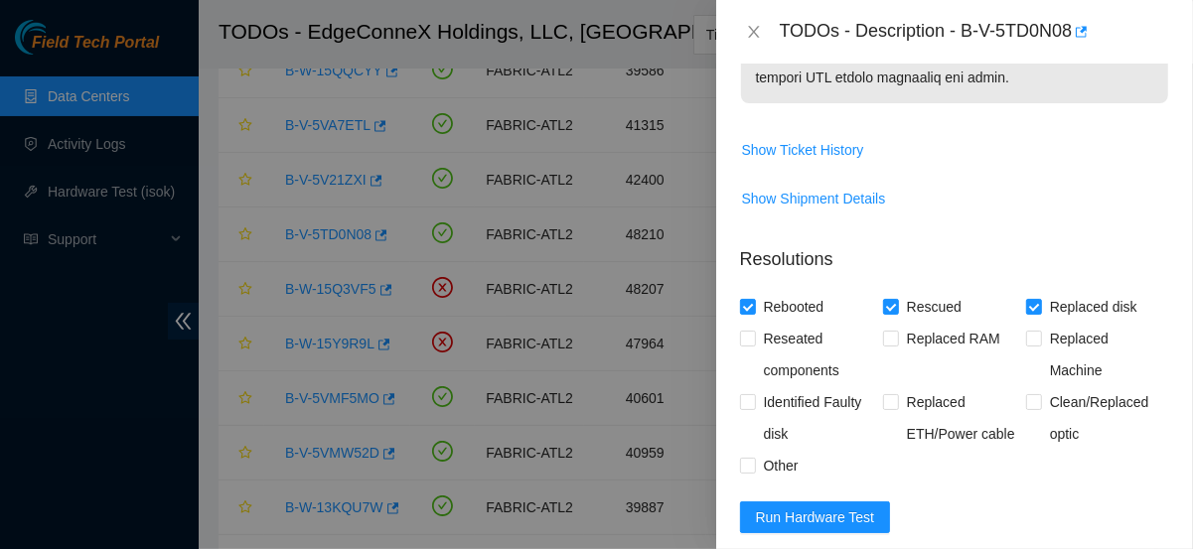
scroll to position [1526, 0]
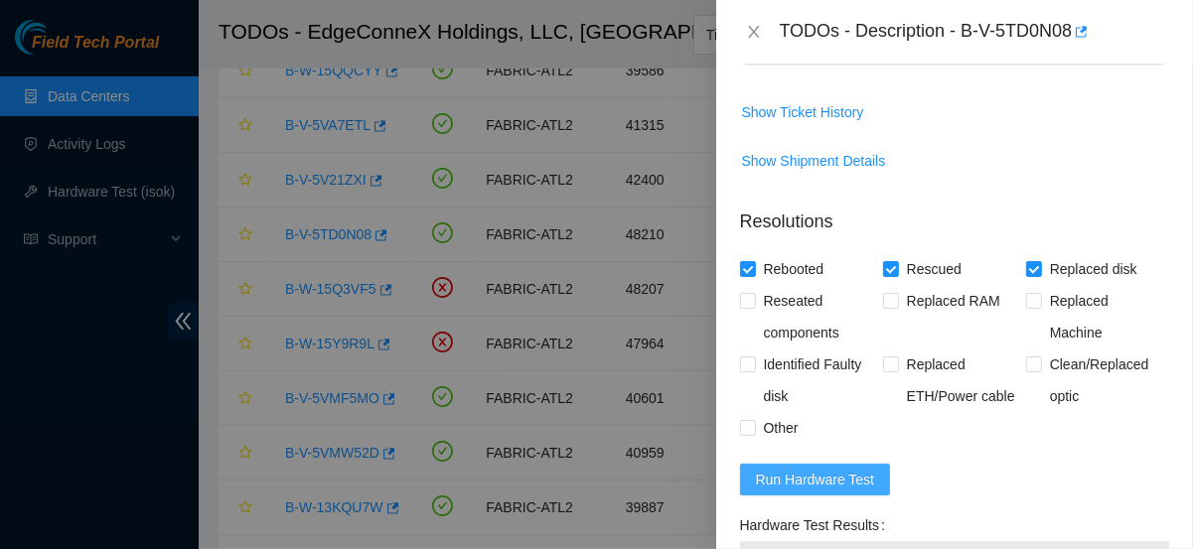
click at [834, 469] on span "Run Hardware Test" at bounding box center [815, 480] width 119 height 22
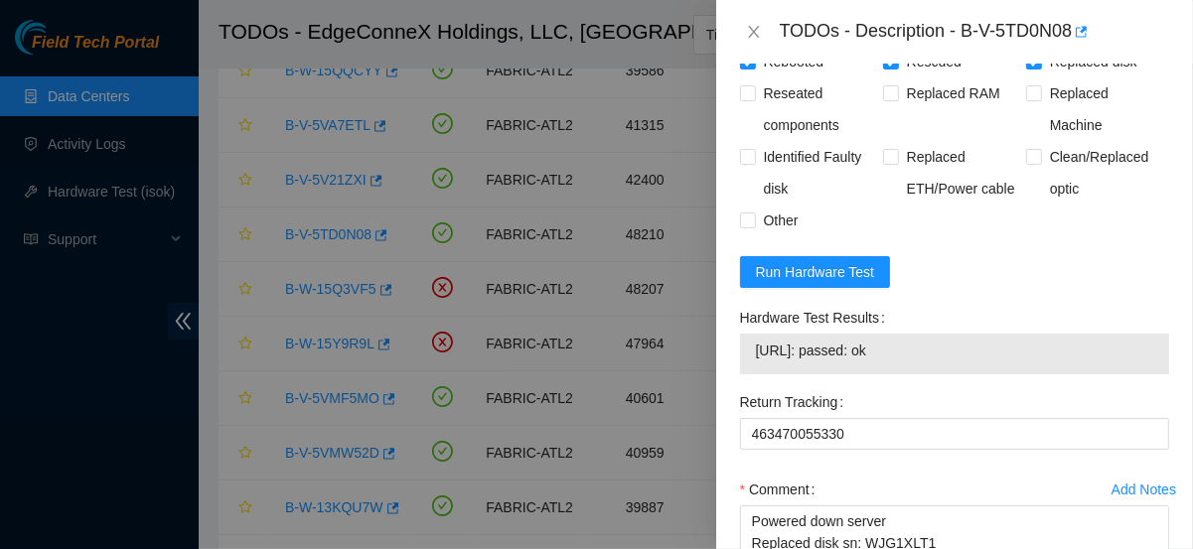
drag, startPoint x: 911, startPoint y: 302, endPoint x: 749, endPoint y: 314, distance: 162.4
click at [749, 334] on div "23.52.90.241: passed: ok" at bounding box center [954, 354] width 429 height 41
copy tbody "23.52.90.241: passed: ok"
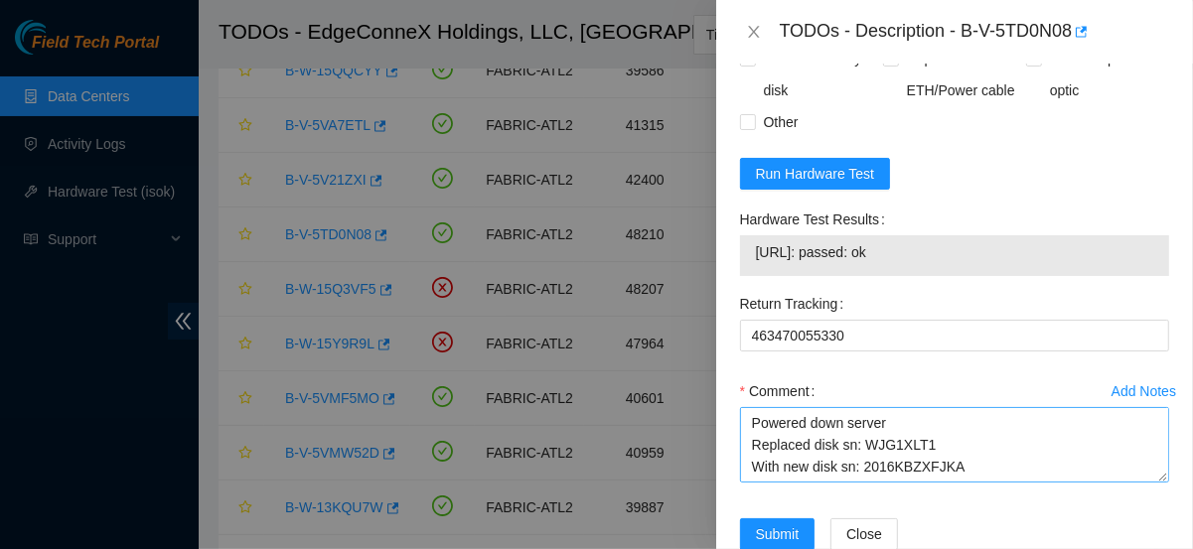
scroll to position [87, 0]
click at [813, 407] on textarea "Powered down server Replaced disk sn: WJG1XLT1 With new disk sn: 2016KBZXFJKA R…" at bounding box center [954, 445] width 429 height 76
paste textarea "23.52.90.241: passed: ok"
type textarea "Powered down server Replaced disk sn: WJG1XLT1 With new disk sn: 2016KBZXFJKA R…"
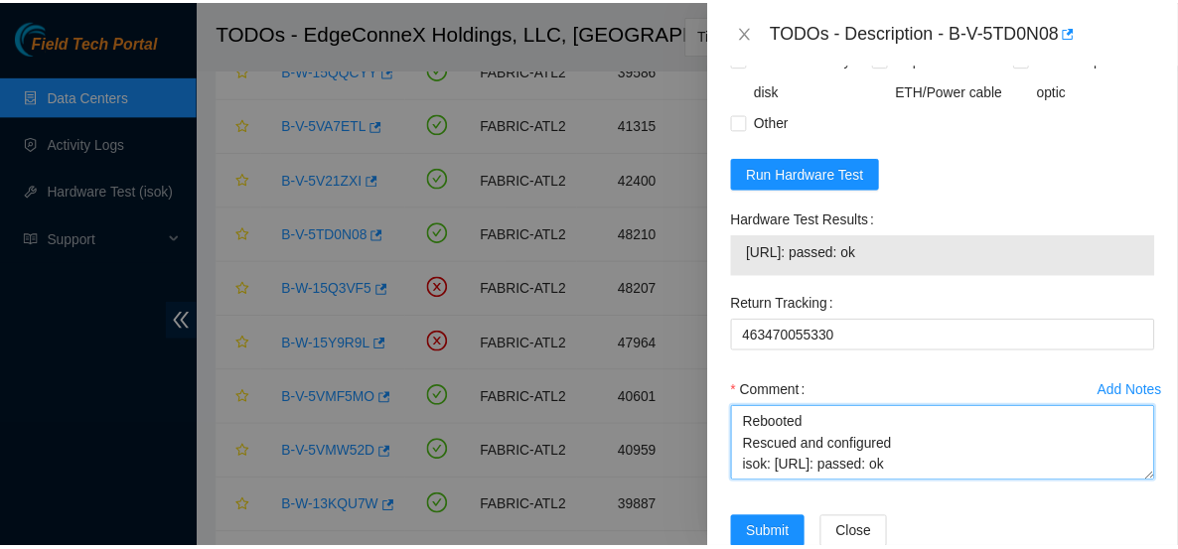
scroll to position [61, 0]
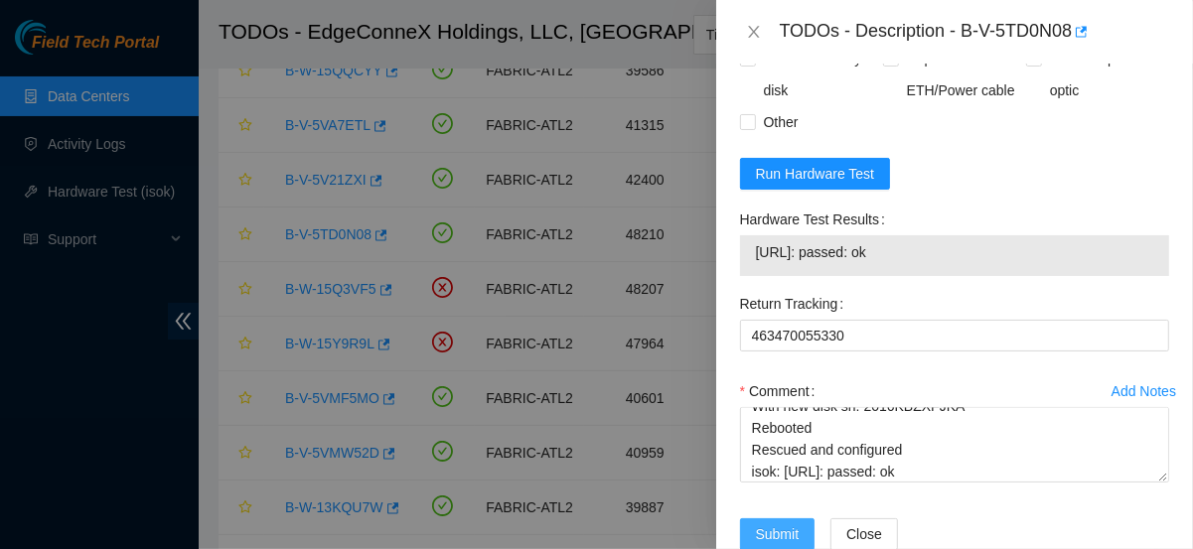
click at [793, 524] on span "Submit" at bounding box center [778, 535] width 44 height 22
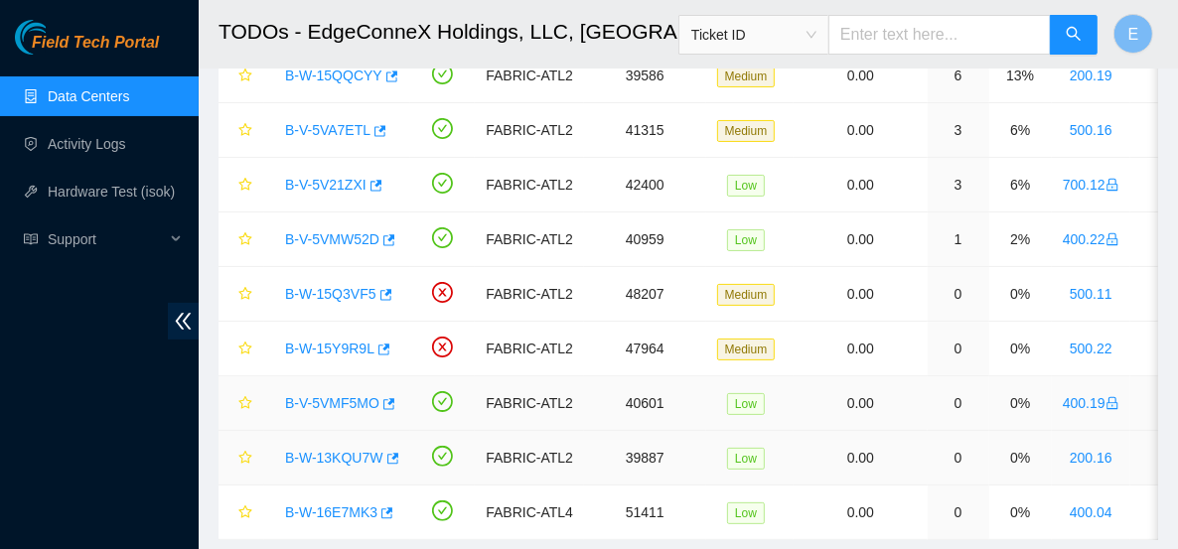
scroll to position [0, 0]
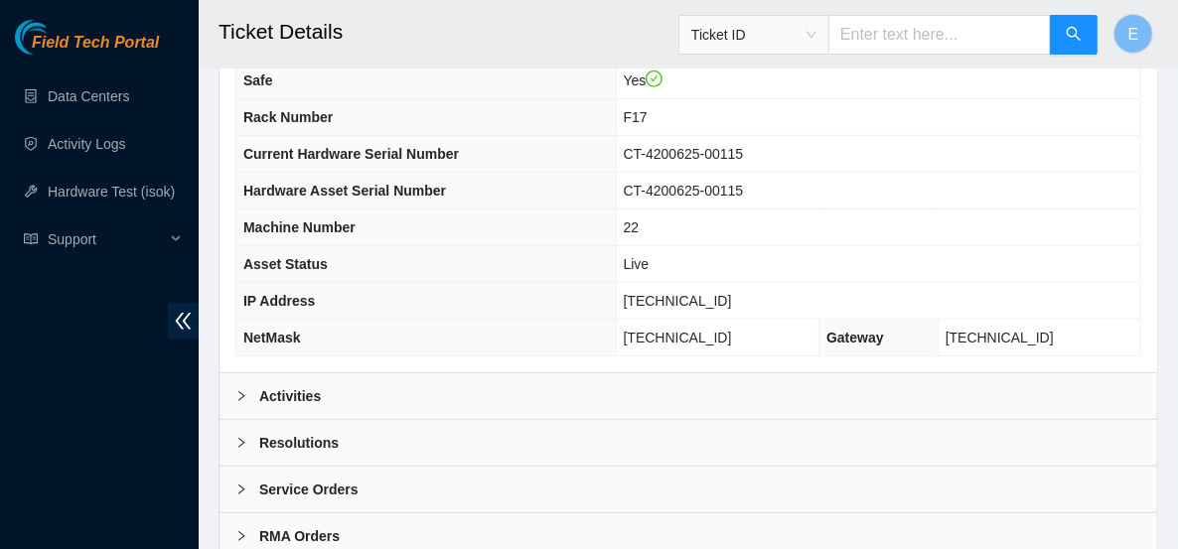
scroll to position [743, 0]
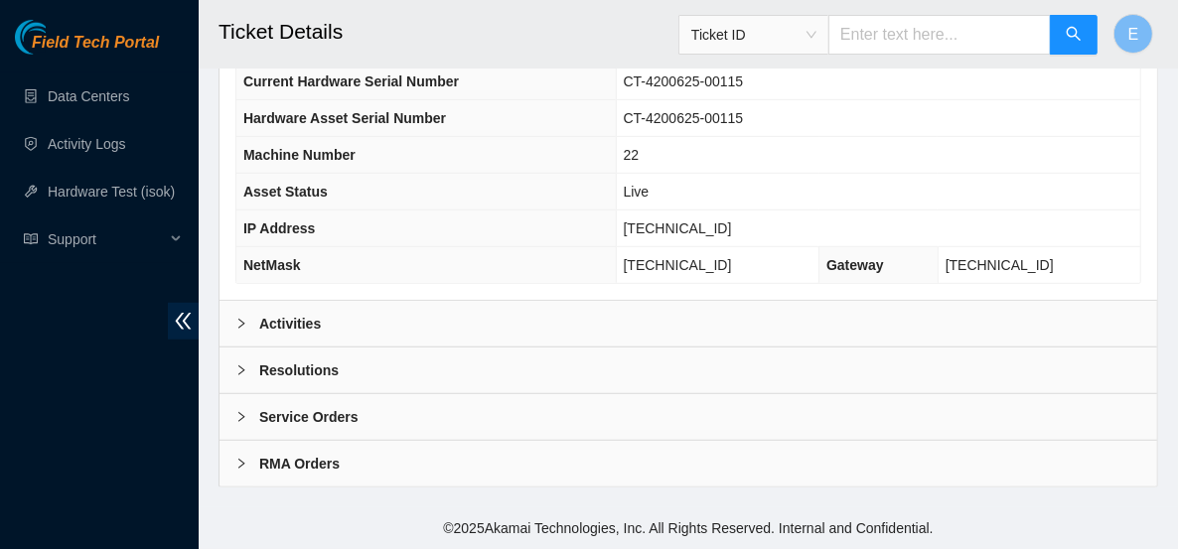
click at [309, 325] on b "Activities" at bounding box center [290, 324] width 62 height 22
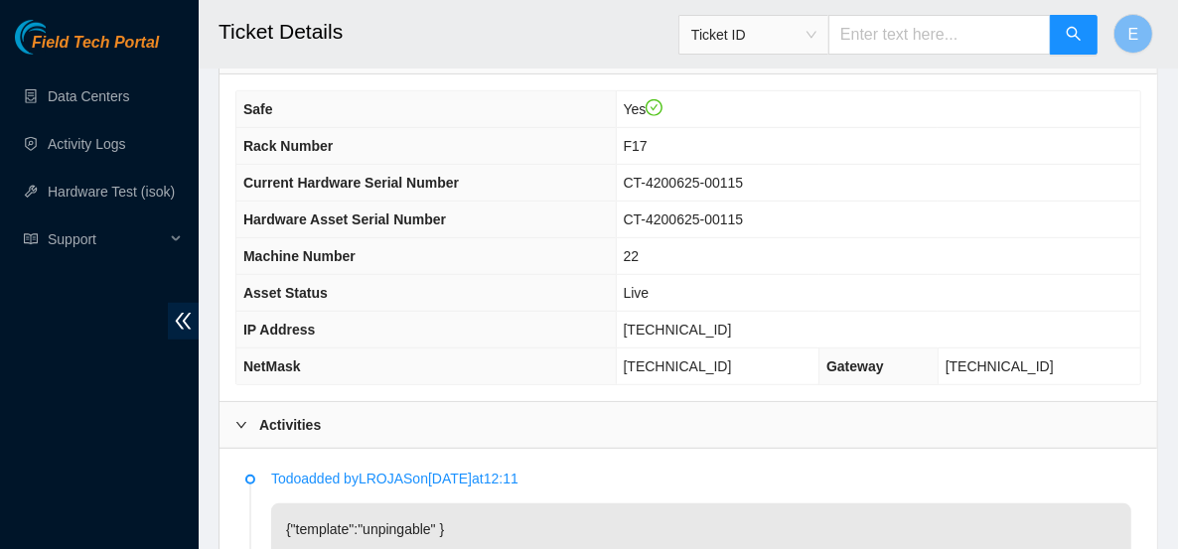
scroll to position [422, 0]
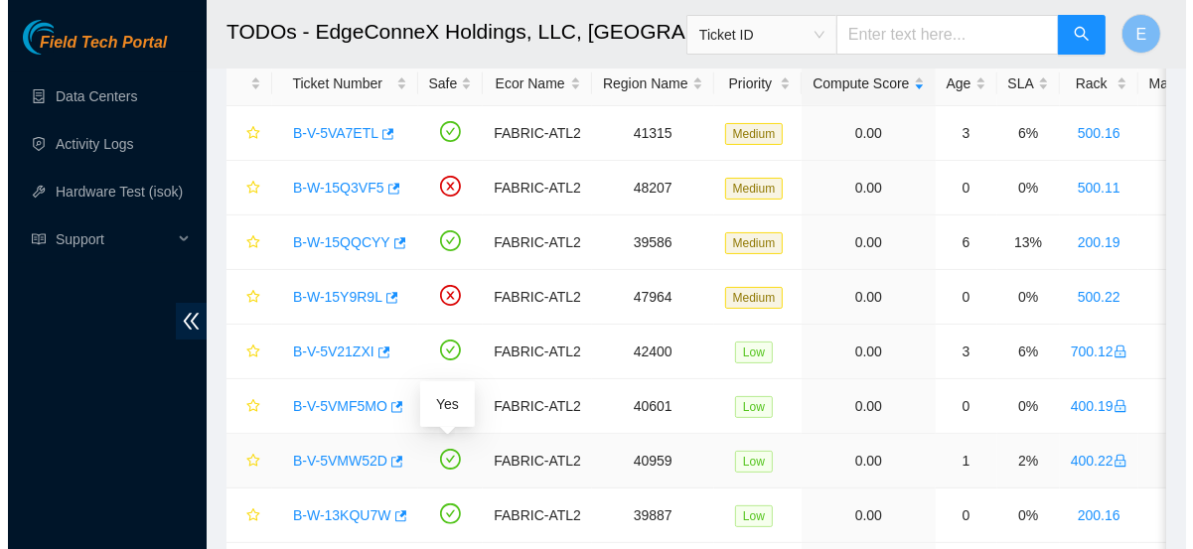
scroll to position [102, 0]
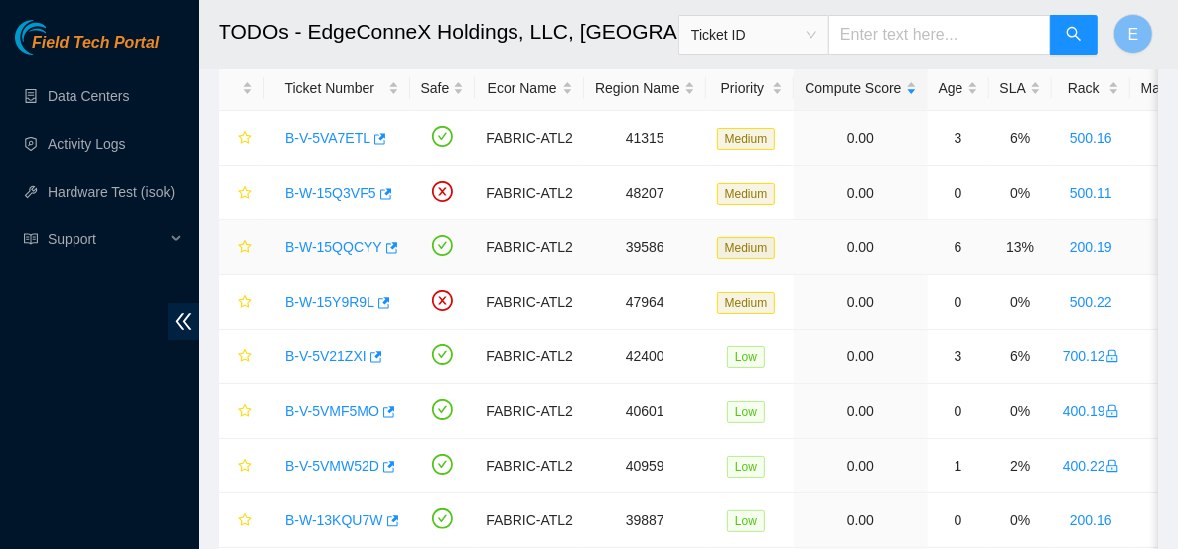
click at [355, 247] on link "B-W-15QQCYY" at bounding box center [333, 247] width 97 height 16
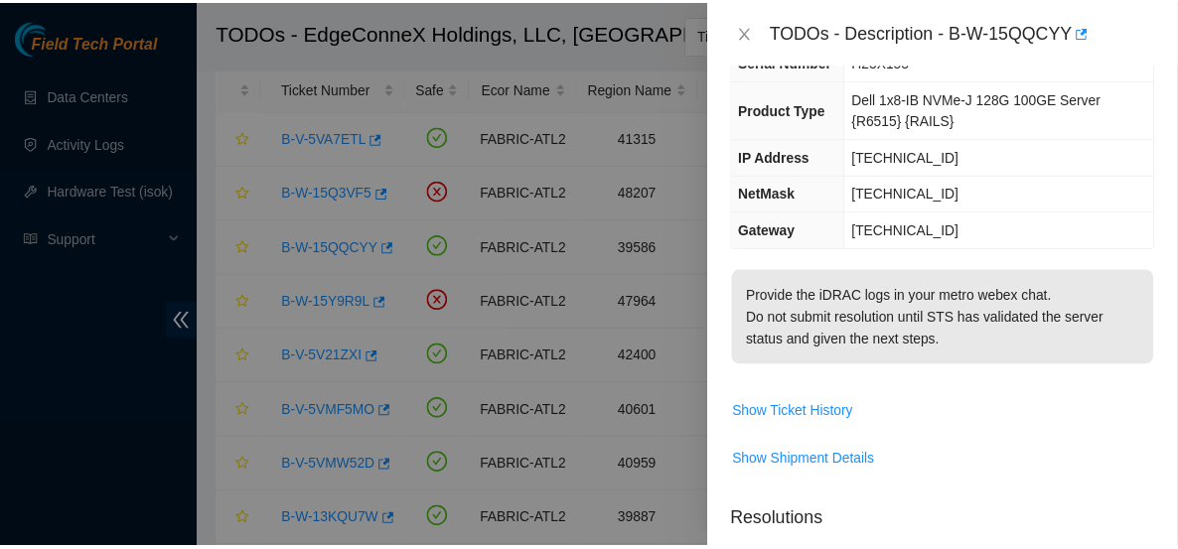
scroll to position [210, 0]
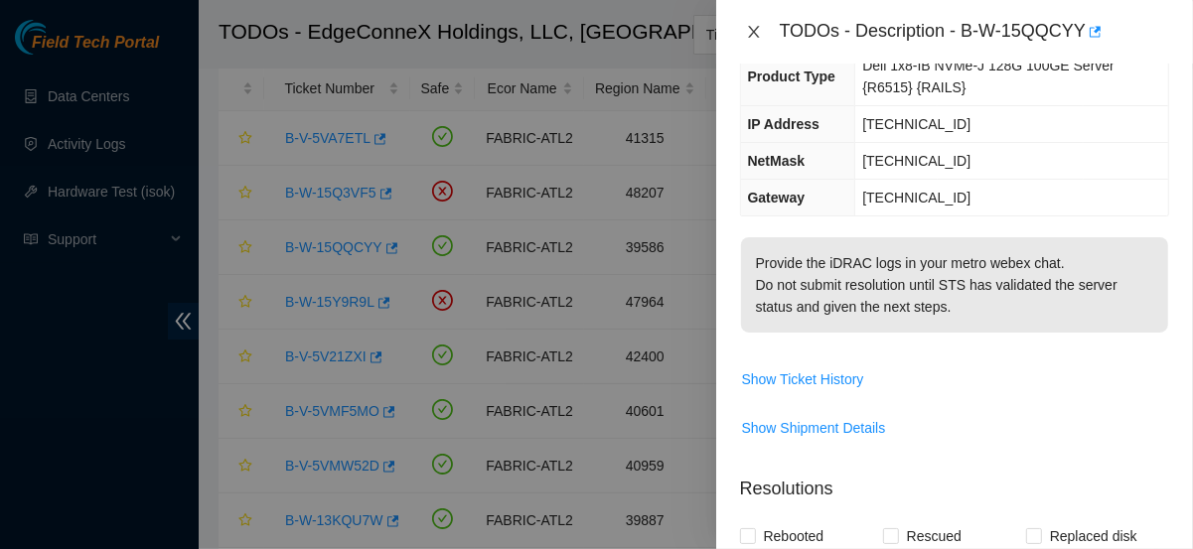
click at [748, 26] on icon "close" at bounding box center [753, 32] width 11 height 12
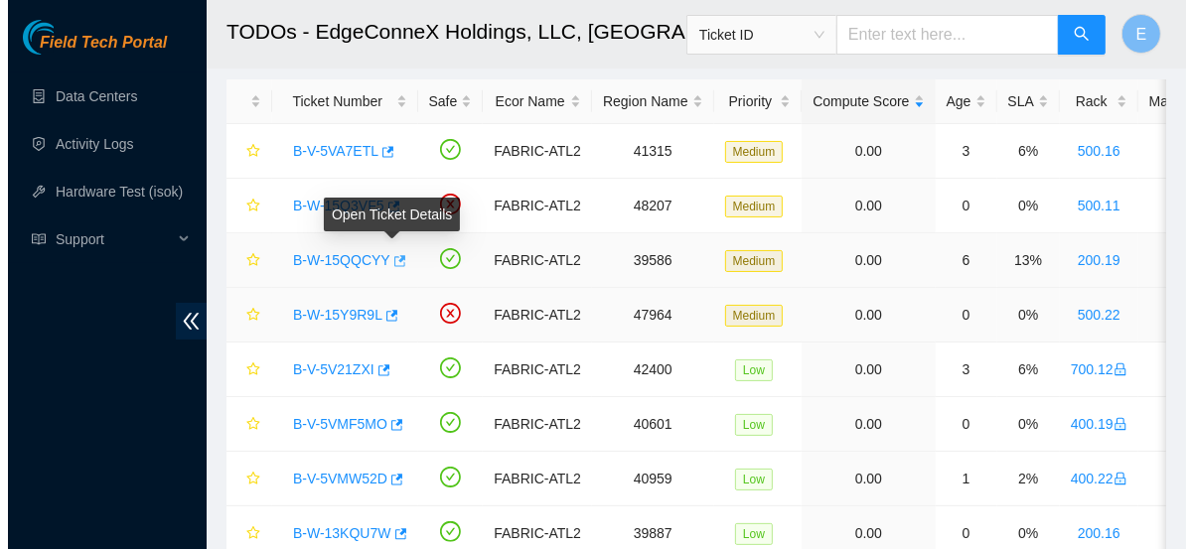
scroll to position [90, 0]
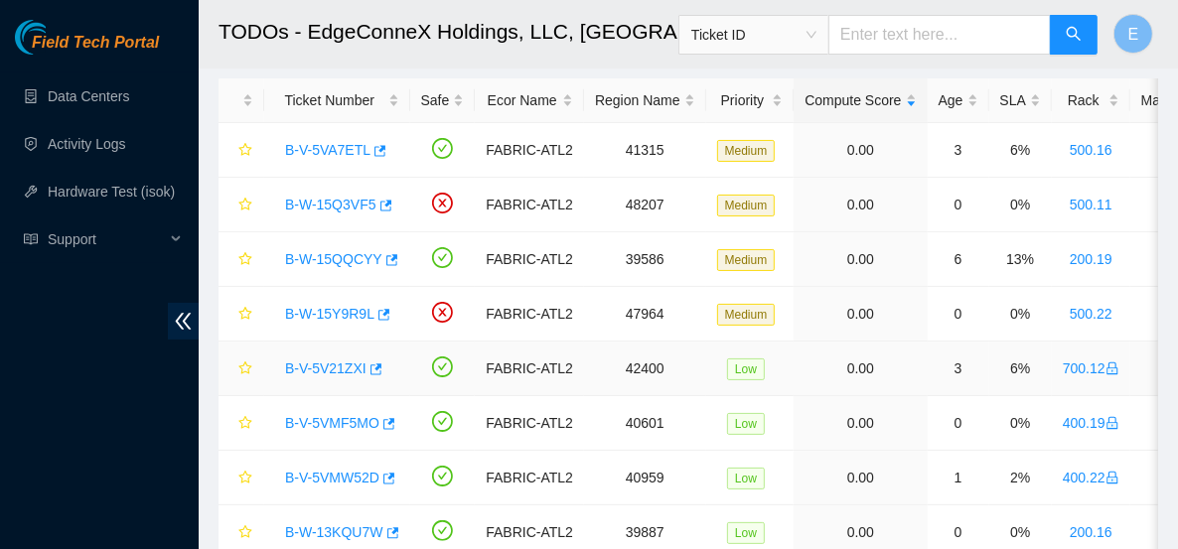
click at [353, 367] on link "B-V-5V21ZXI" at bounding box center [325, 369] width 81 height 16
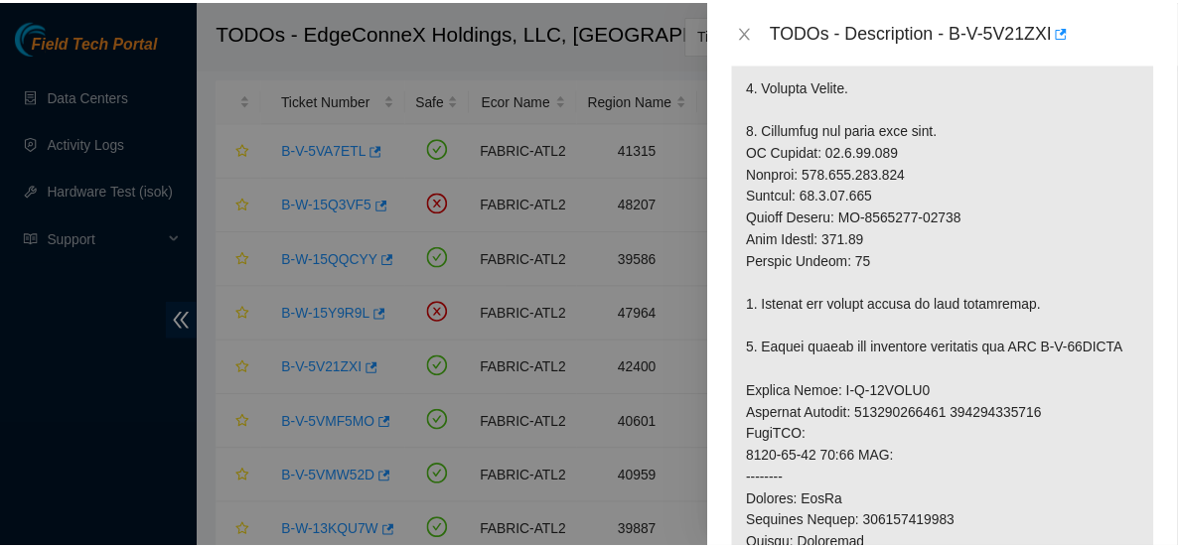
scroll to position [736, 0]
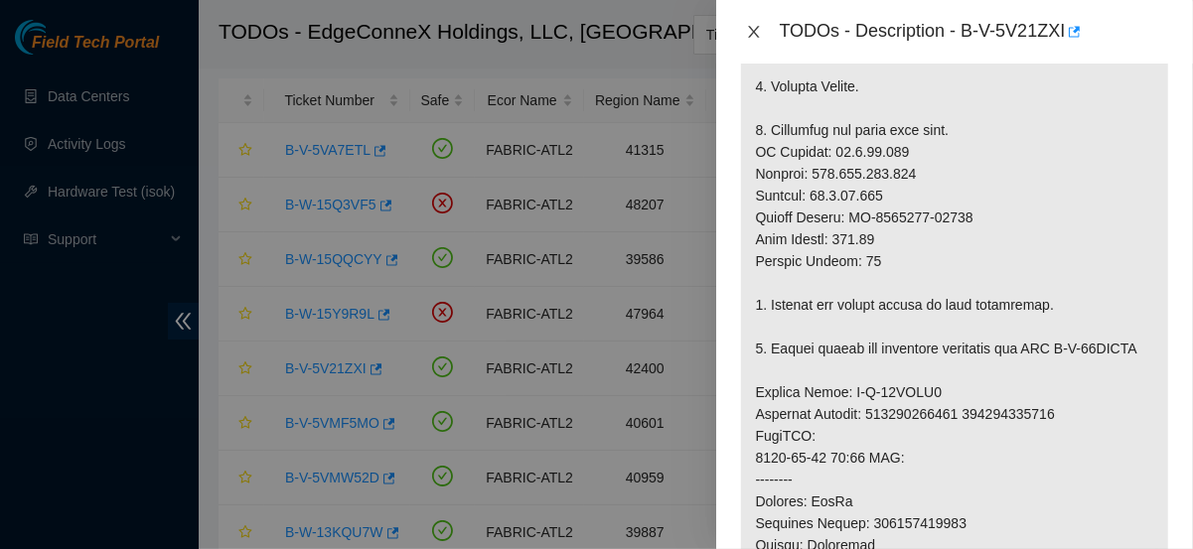
click at [746, 40] on button "Close" at bounding box center [754, 32] width 28 height 19
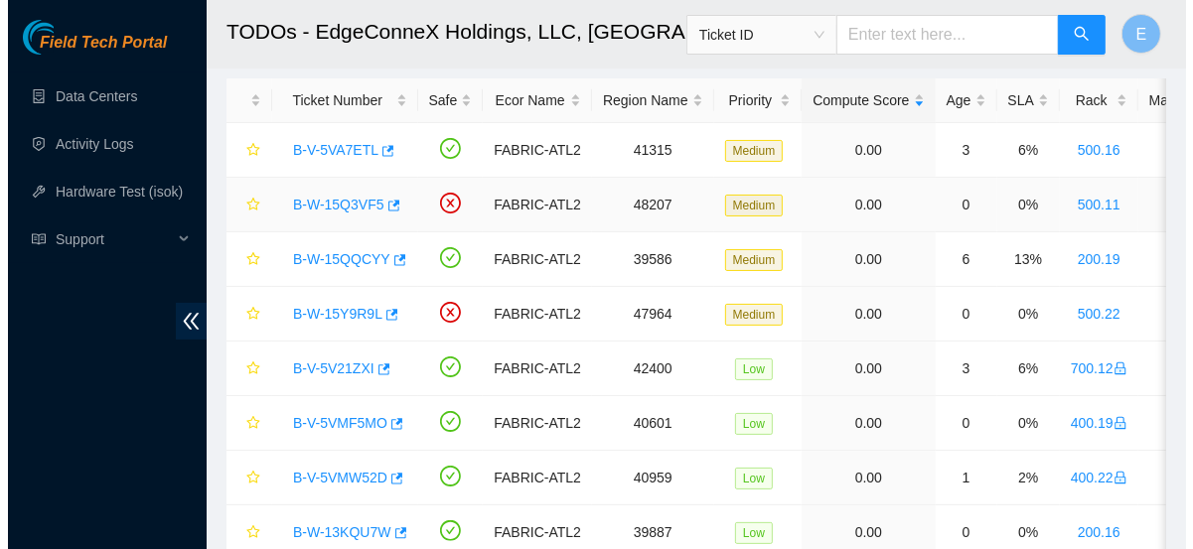
scroll to position [722, 0]
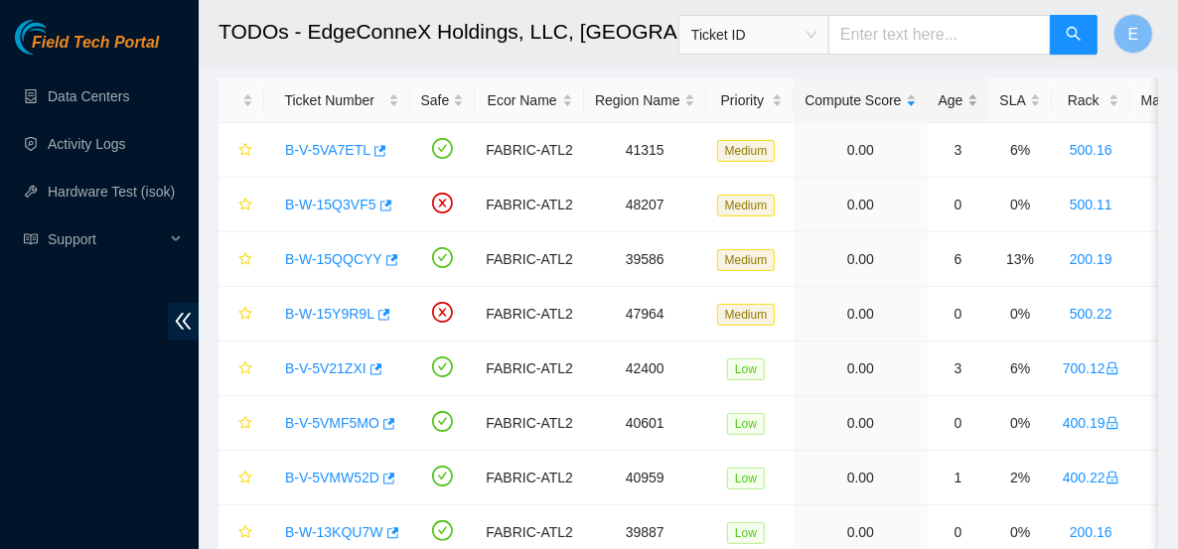
click at [957, 109] on div "Age" at bounding box center [959, 100] width 40 height 22
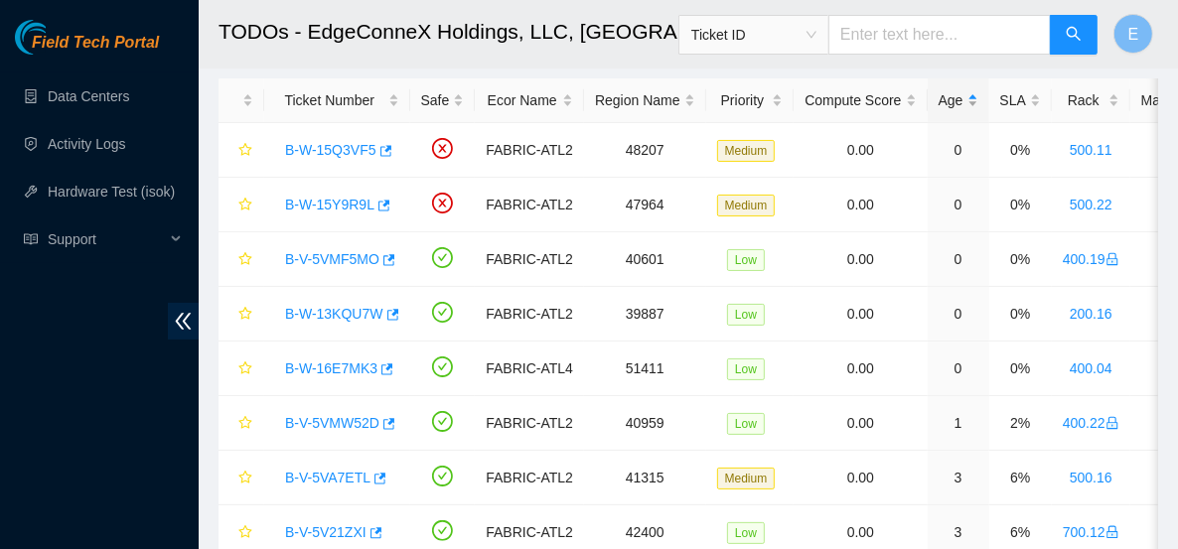
click at [939, 101] on div "Age" at bounding box center [959, 100] width 40 height 22
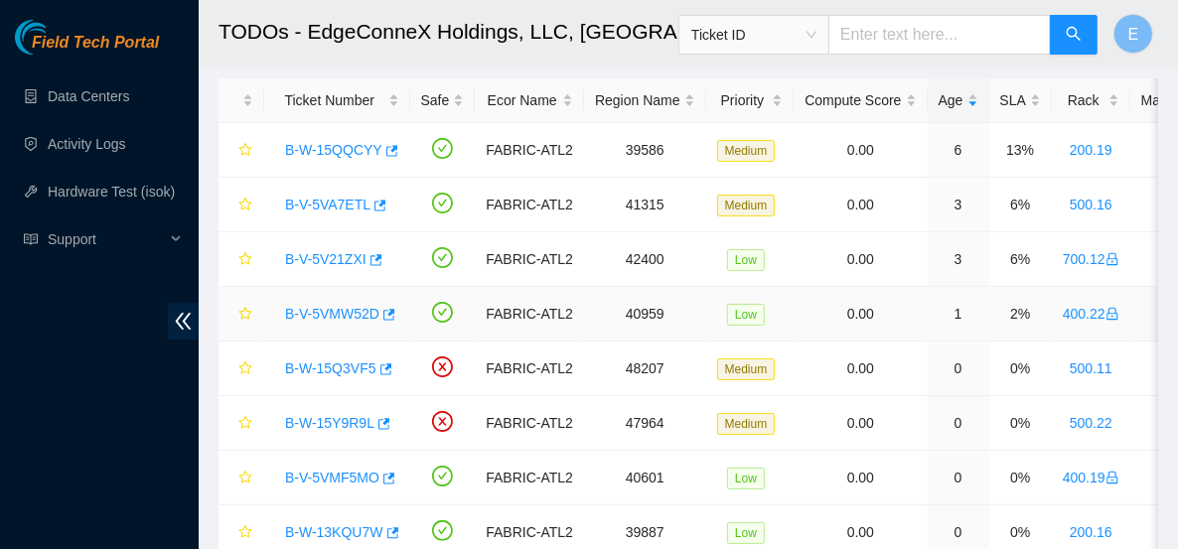
click at [338, 306] on link "B-V-5VMW52D" at bounding box center [332, 314] width 94 height 16
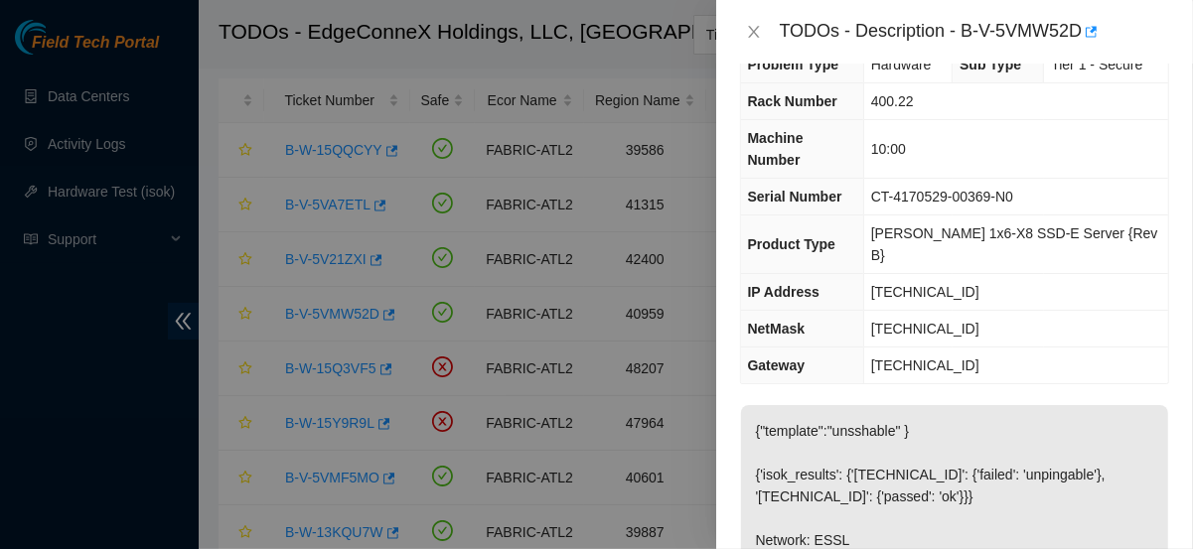
scroll to position [0, 0]
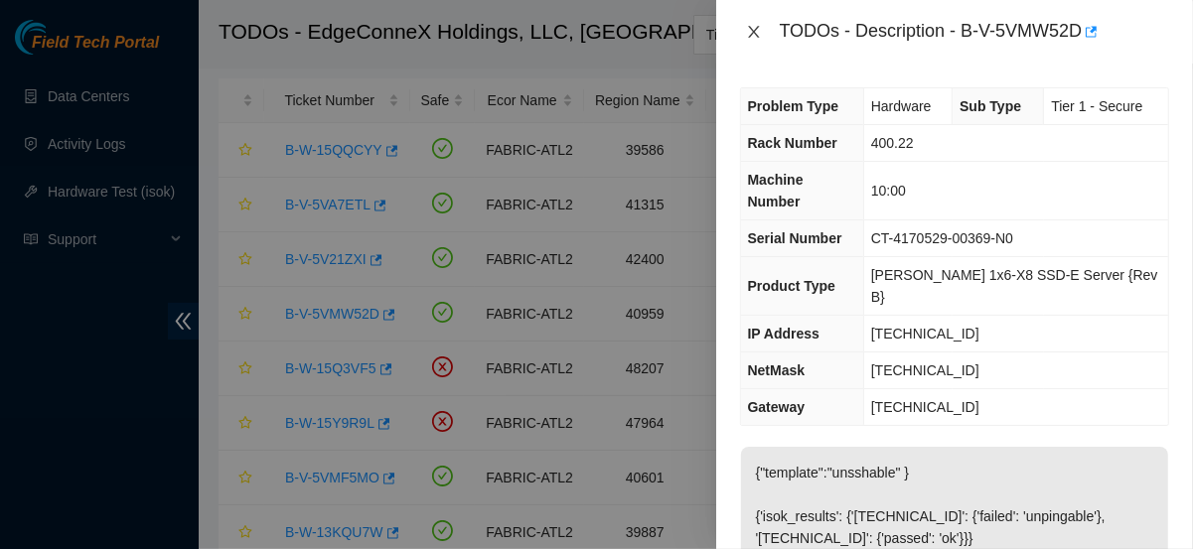
click at [748, 37] on icon "close" at bounding box center [753, 32] width 11 height 12
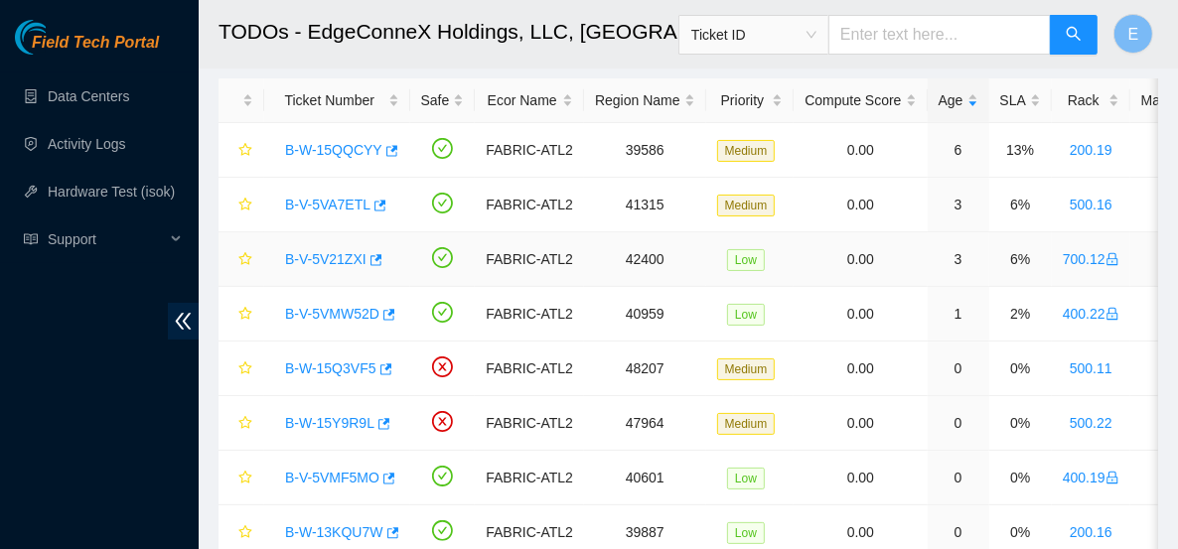
click at [334, 260] on link "B-V-5V21ZXI" at bounding box center [325, 259] width 81 height 16
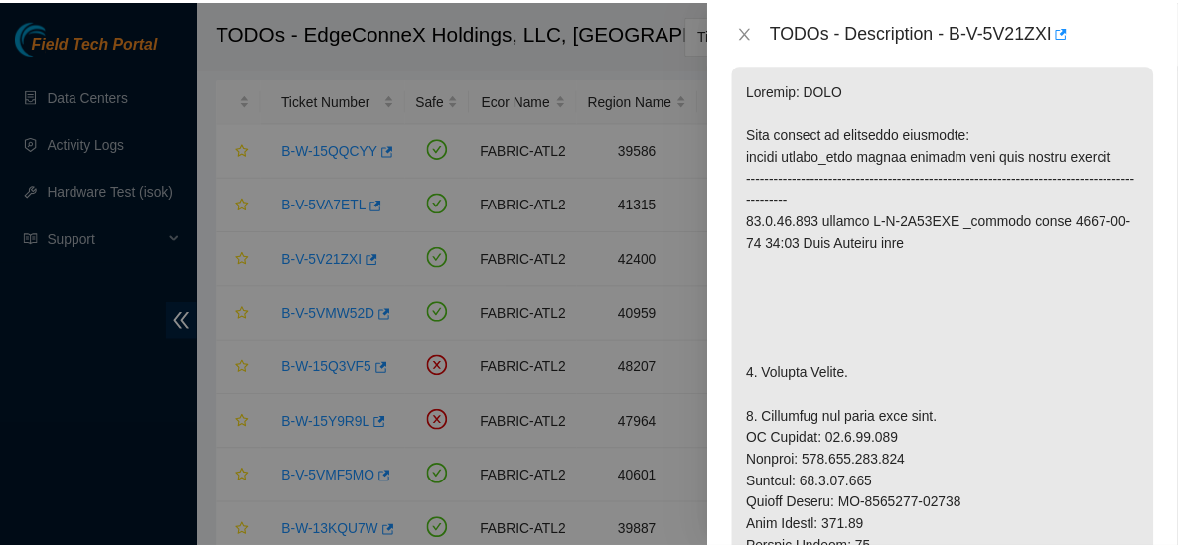
scroll to position [448, 0]
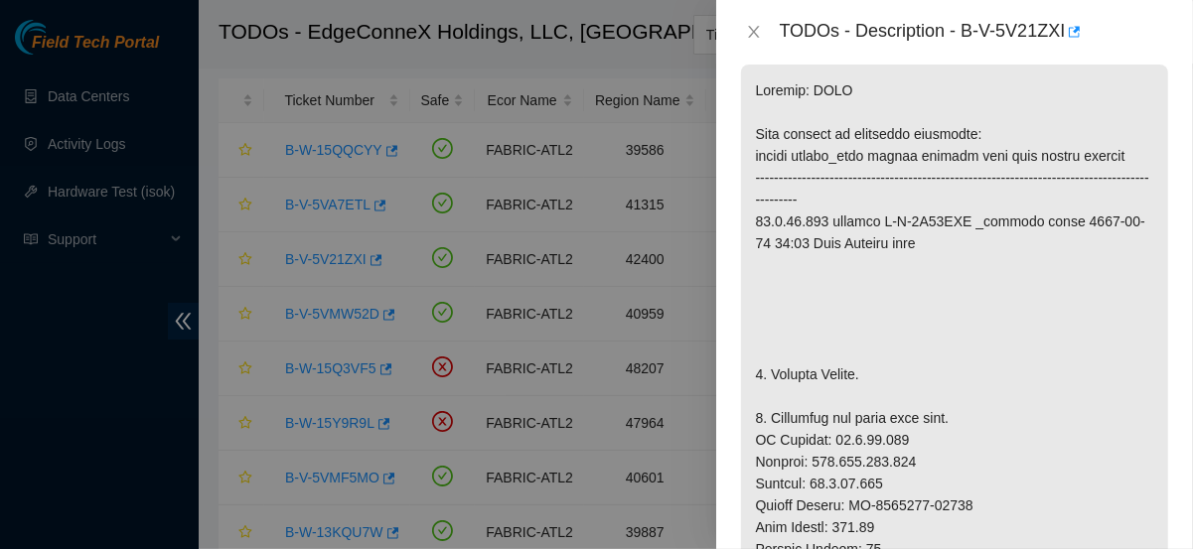
click at [345, 213] on div at bounding box center [596, 274] width 1193 height 549
click at [754, 34] on icon "close" at bounding box center [754, 32] width 16 height 16
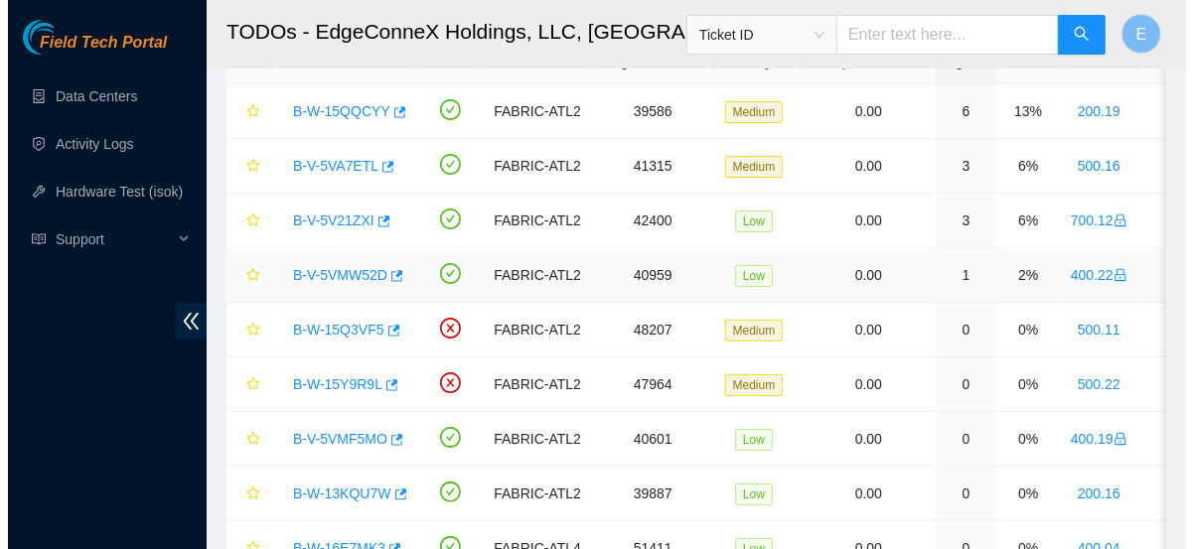
scroll to position [127, 0]
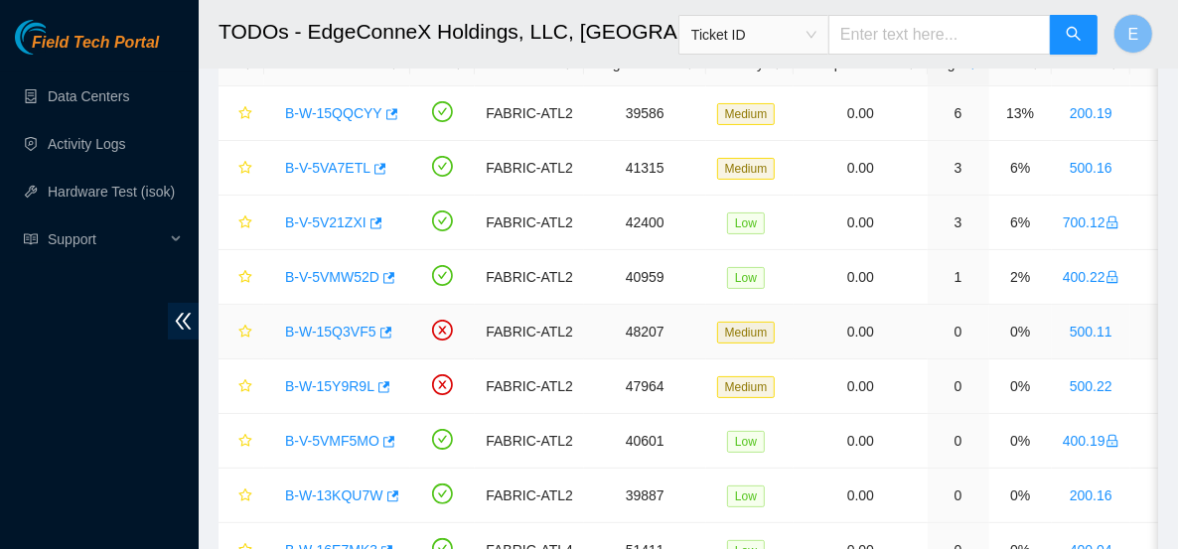
click at [360, 335] on link "B-W-15Q3VF5" at bounding box center [330, 332] width 91 height 16
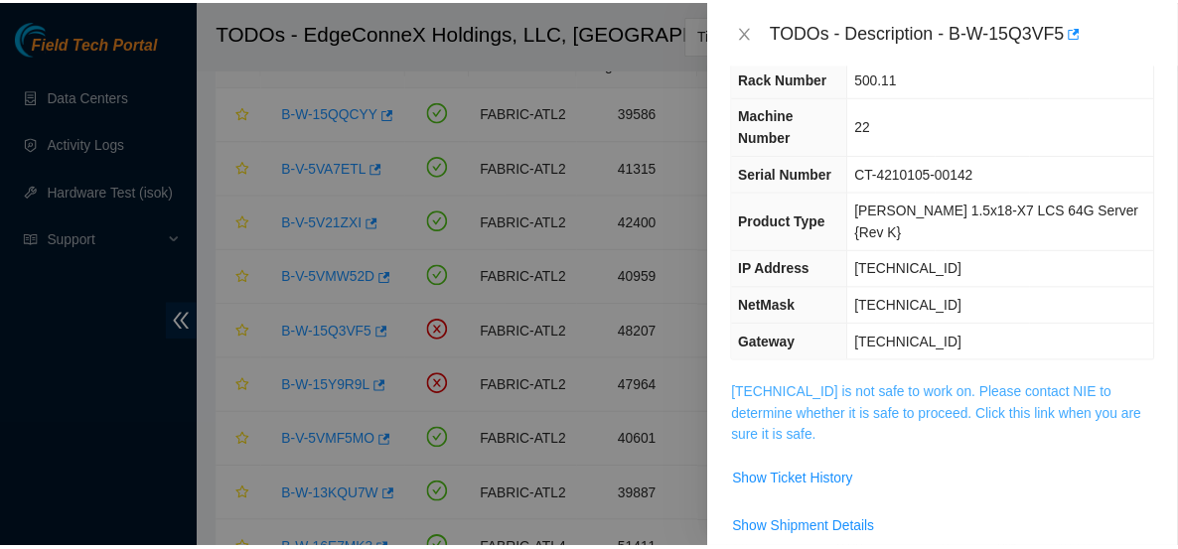
scroll to position [0, 0]
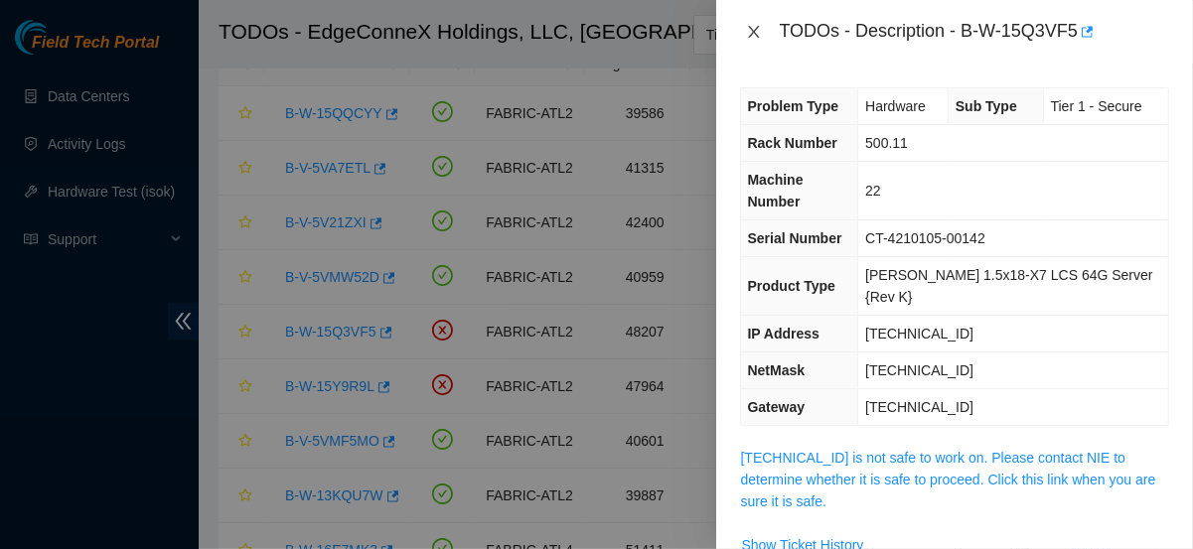
click at [751, 30] on icon "close" at bounding box center [754, 32] width 16 height 16
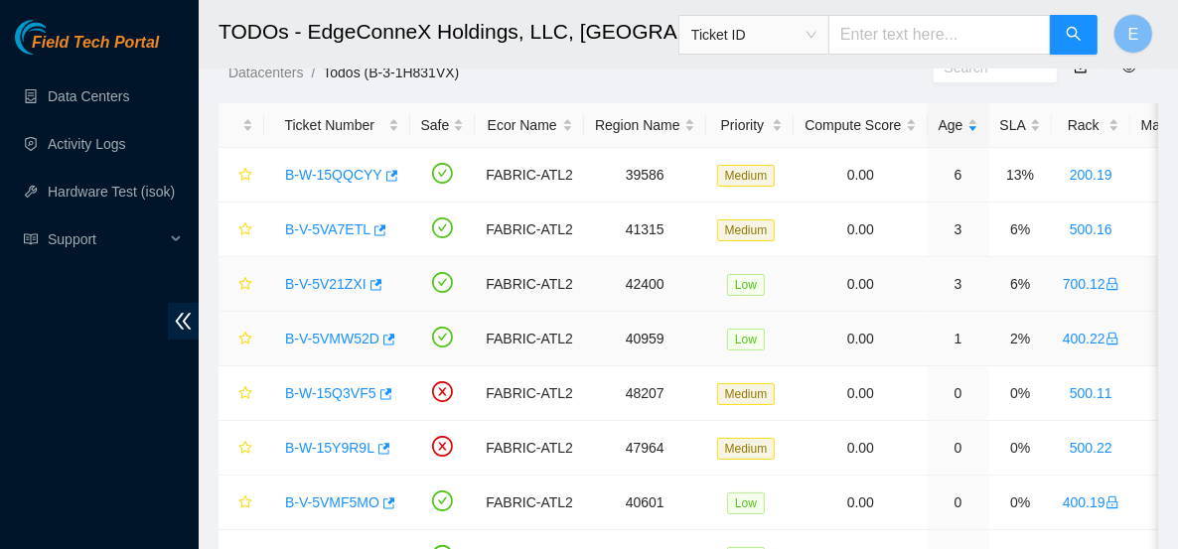
scroll to position [68, 0]
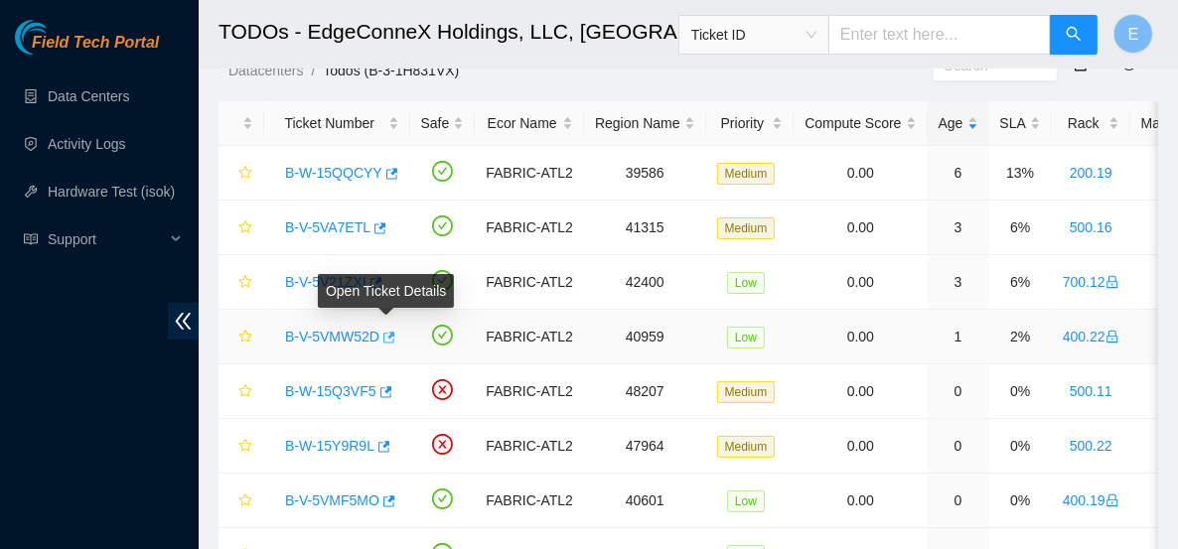
click at [388, 338] on icon "button" at bounding box center [388, 338] width 14 height 14
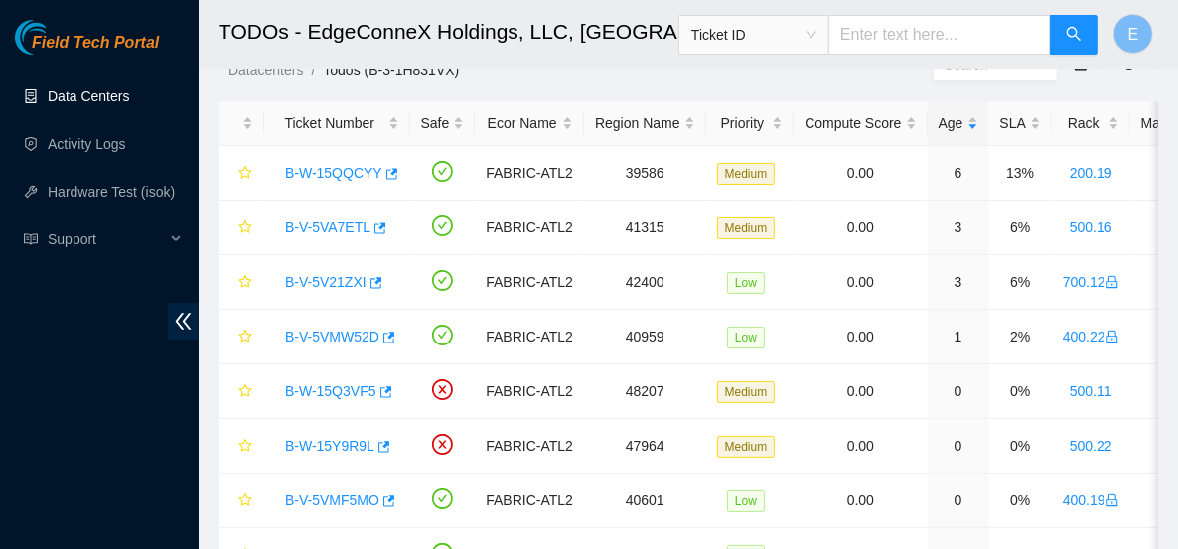
click at [77, 88] on link "Data Centers" at bounding box center [88, 96] width 81 height 16
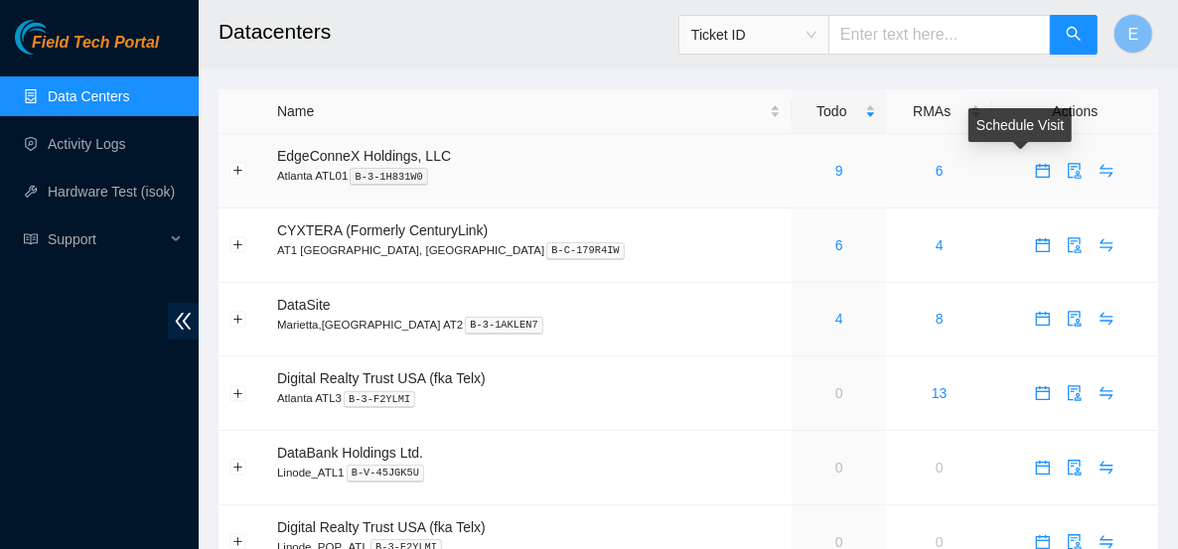
click at [1035, 171] on icon "calendar" at bounding box center [1043, 171] width 16 height 16
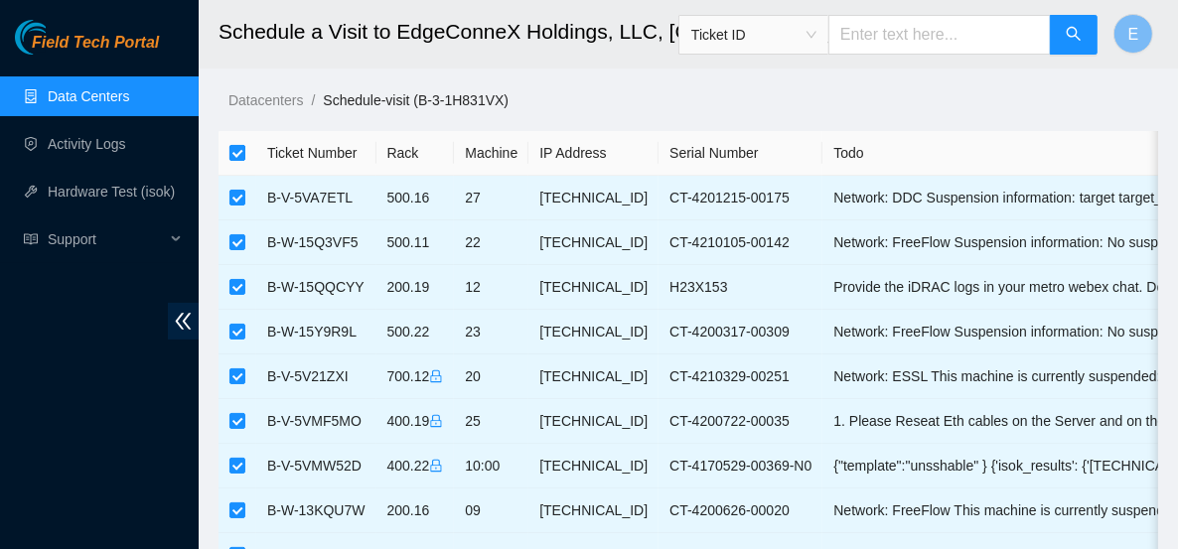
click at [243, 150] on input "checkbox" at bounding box center [238, 153] width 16 height 16
checkbox input "false"
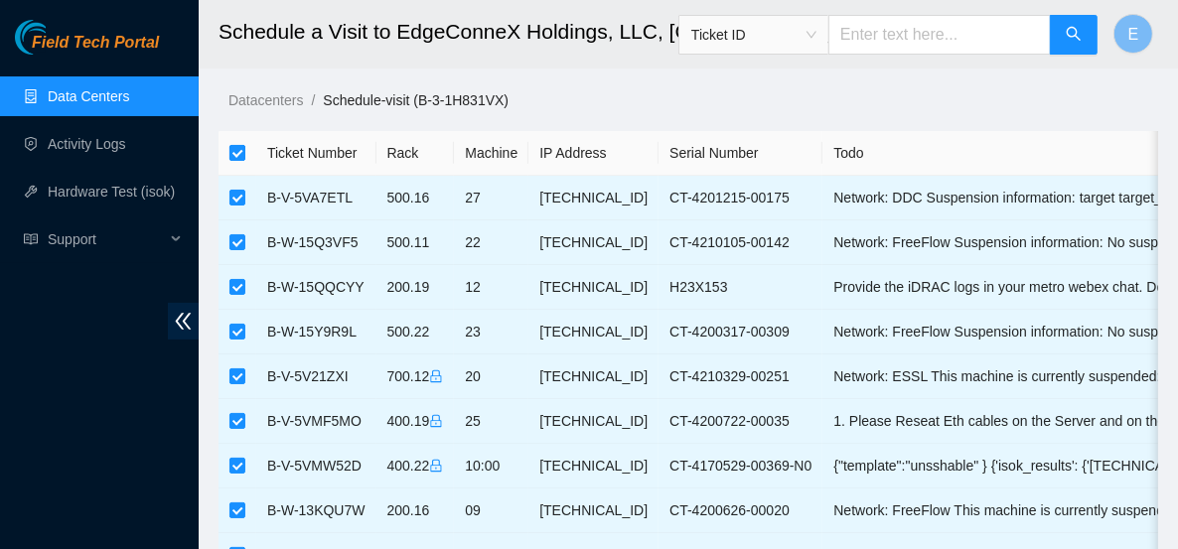
checkbox input "false"
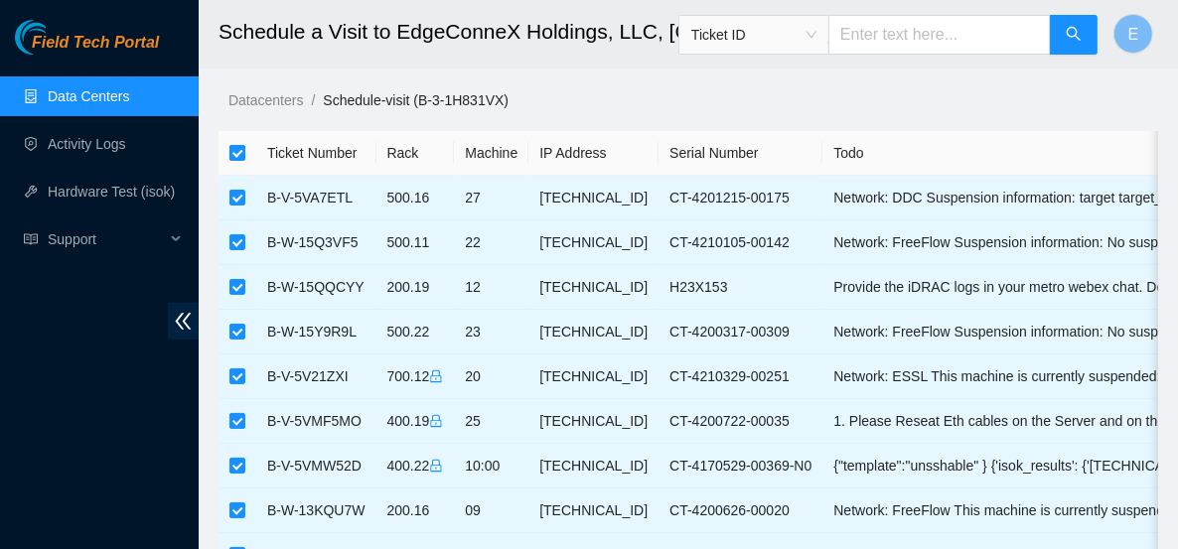
checkbox input "false"
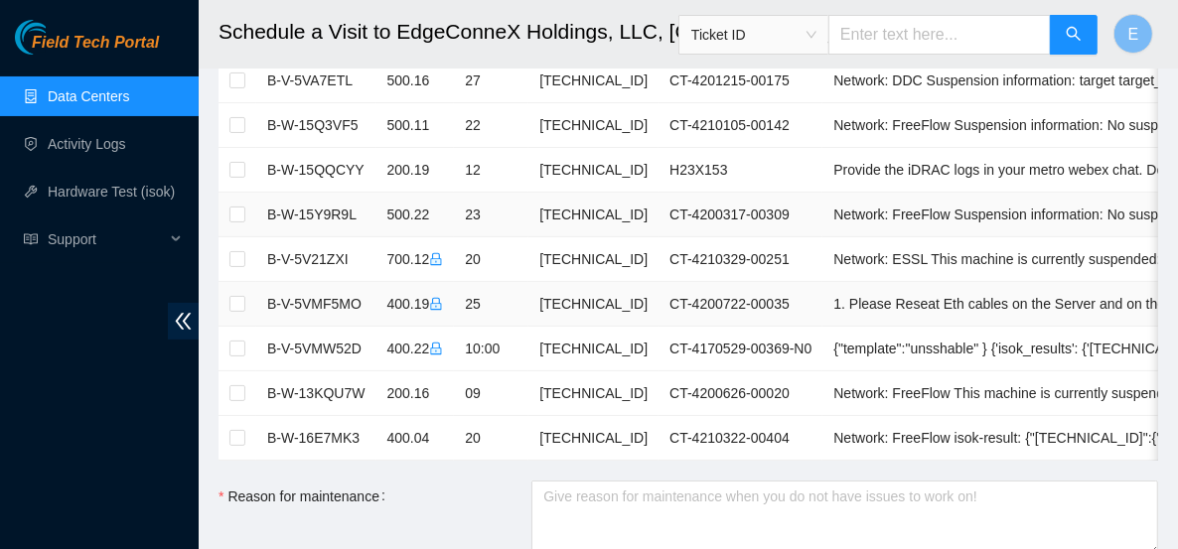
scroll to position [119, 0]
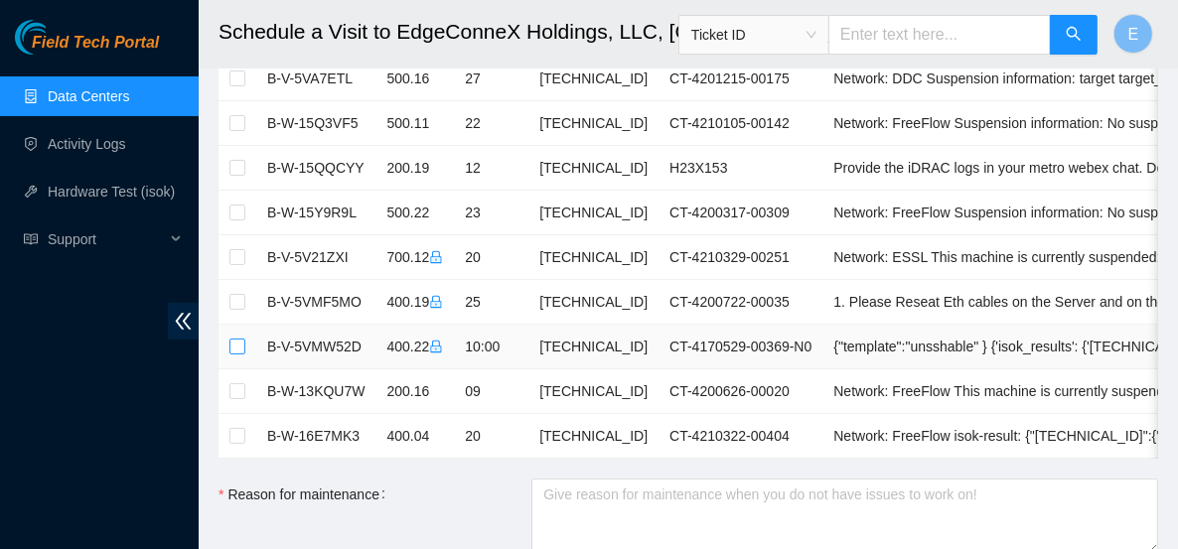
click at [240, 346] on input "checkbox" at bounding box center [238, 347] width 16 height 16
checkbox input "true"
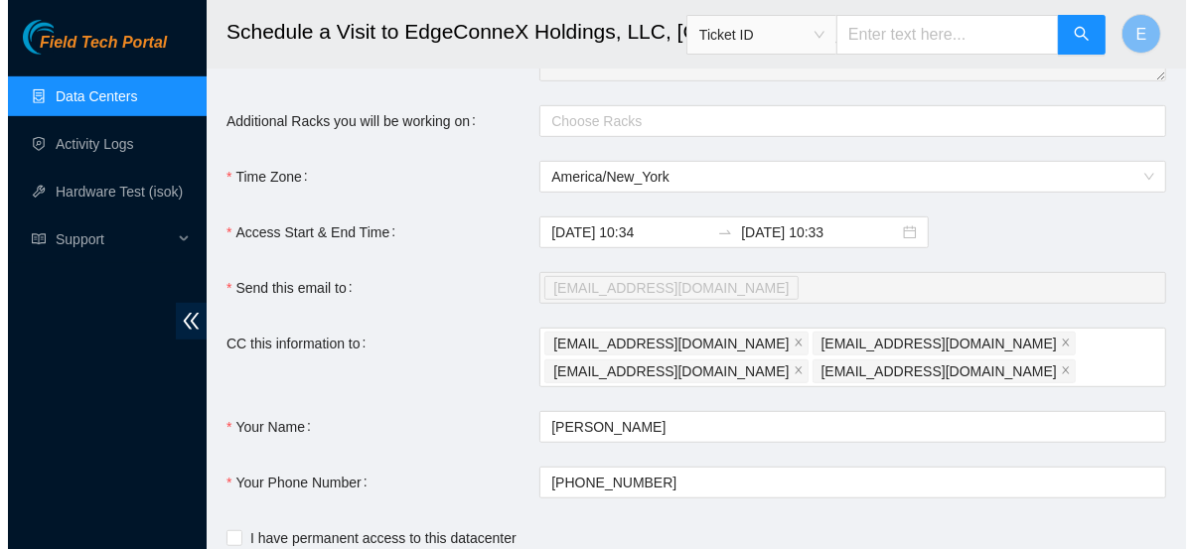
scroll to position [727, 0]
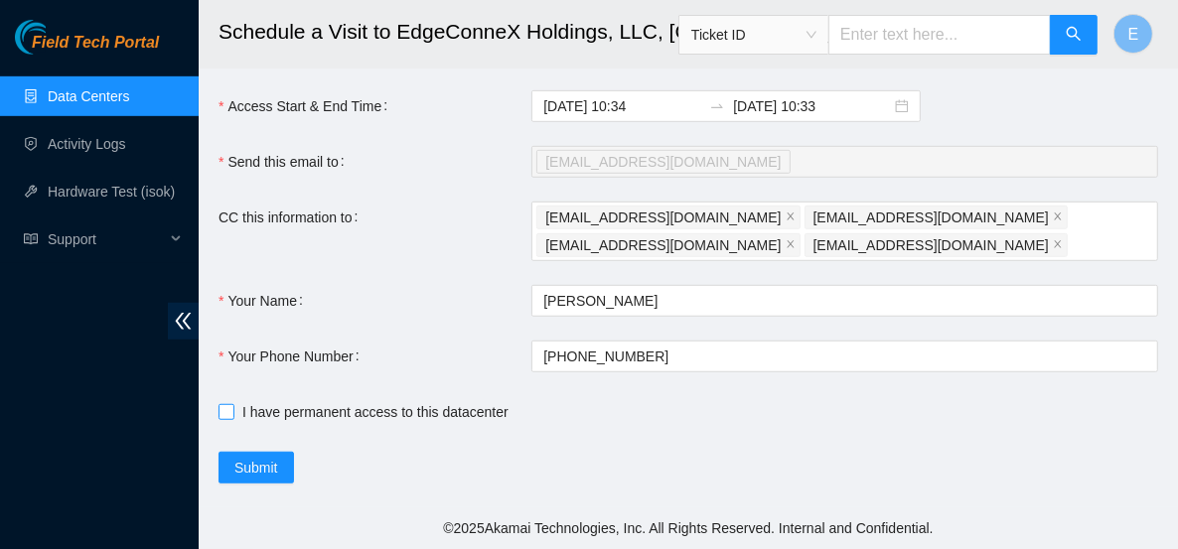
click at [221, 416] on input "I have permanent access to this datacenter" at bounding box center [226, 411] width 14 height 14
checkbox input "true"
click at [254, 466] on span "Submit" at bounding box center [256, 468] width 44 height 22
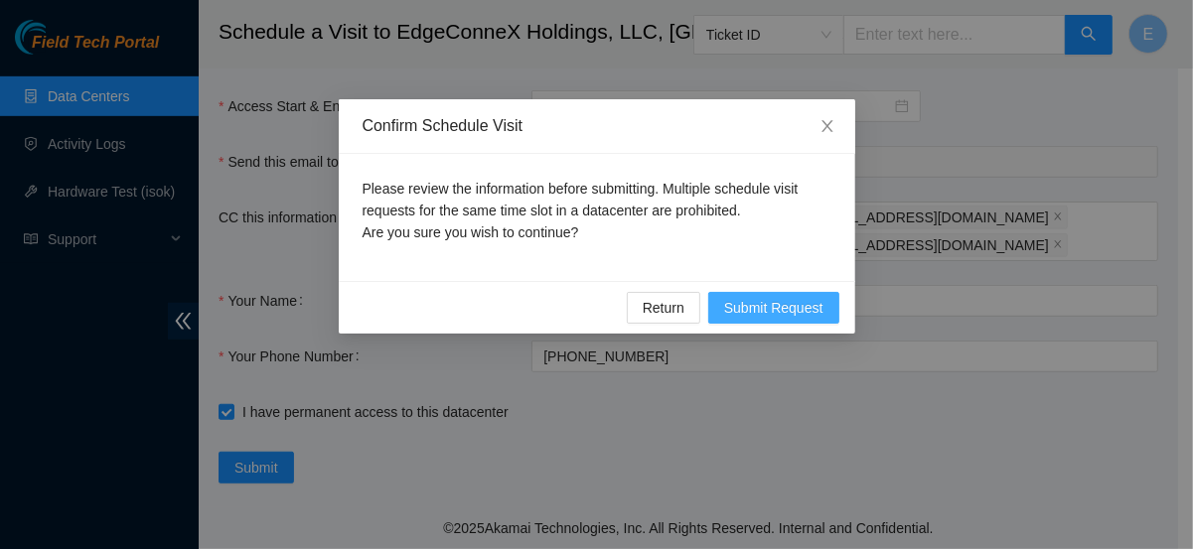
click at [812, 303] on span "Submit Request" at bounding box center [773, 308] width 99 height 22
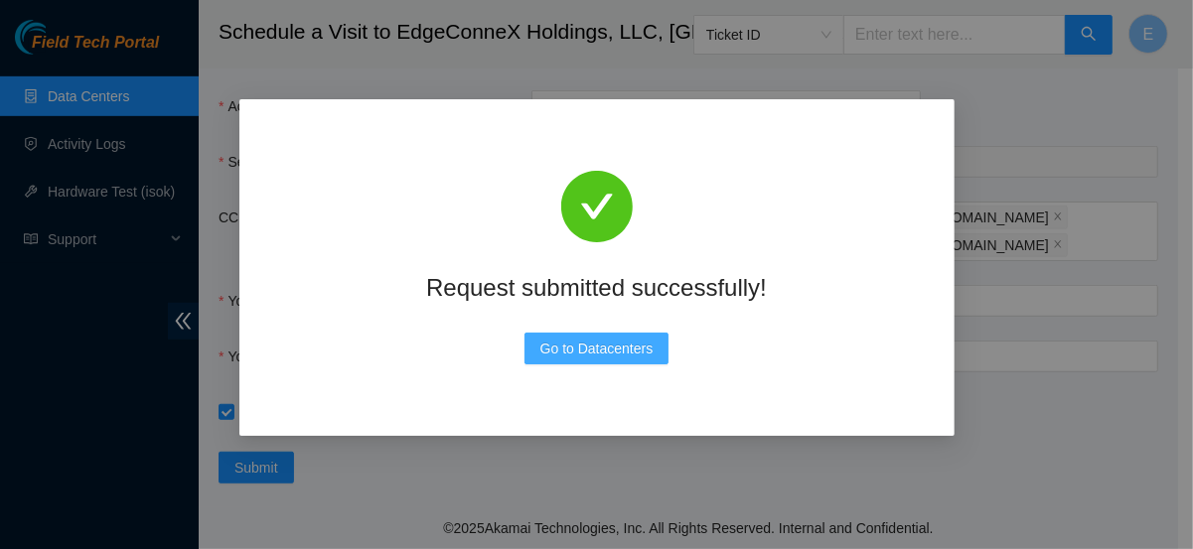
click at [629, 347] on span "Go to Datacenters" at bounding box center [597, 349] width 113 height 22
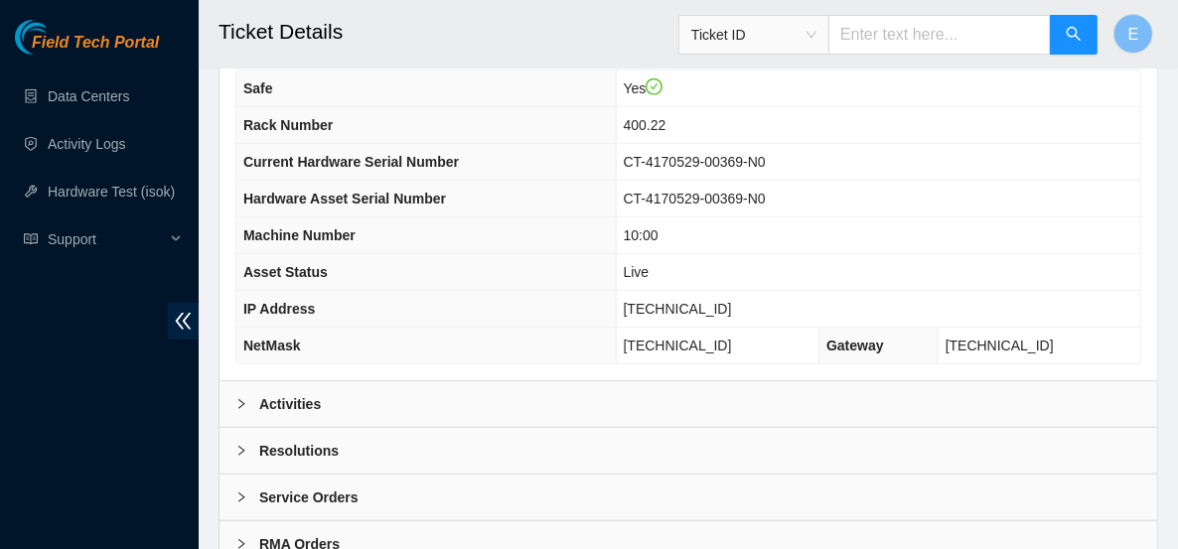
scroll to position [852, 0]
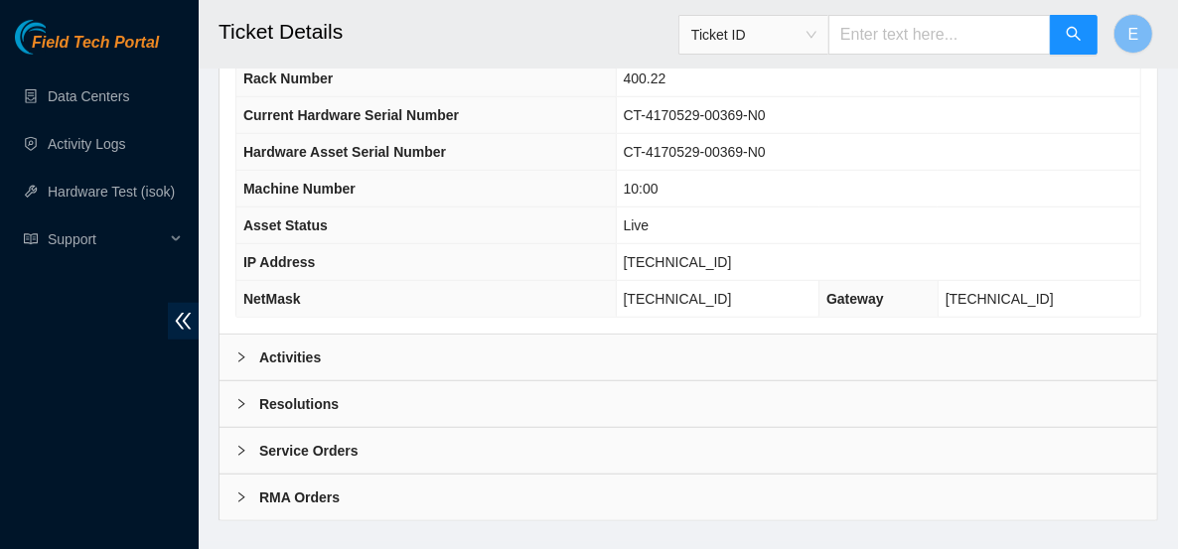
click at [316, 338] on div "Activities" at bounding box center [689, 358] width 938 height 46
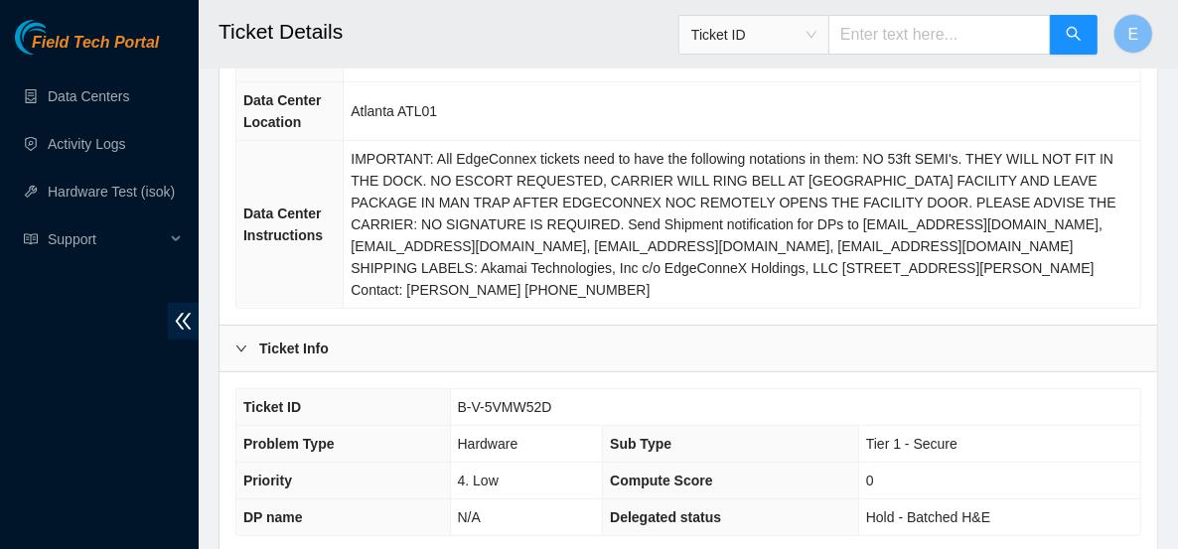
scroll to position [0, 0]
